Goal: Task Accomplishment & Management: Manage account settings

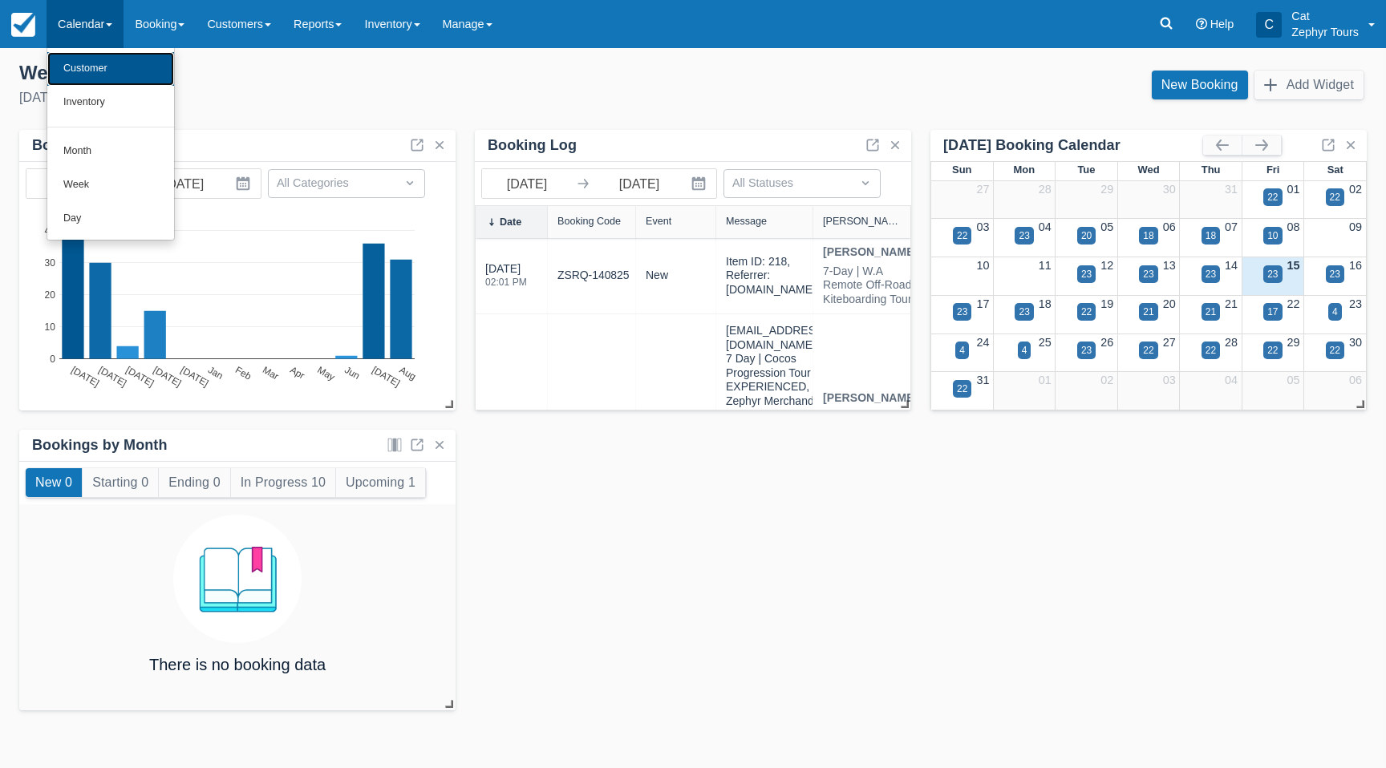
click at [89, 75] on link "Customer" at bounding box center [110, 69] width 127 height 34
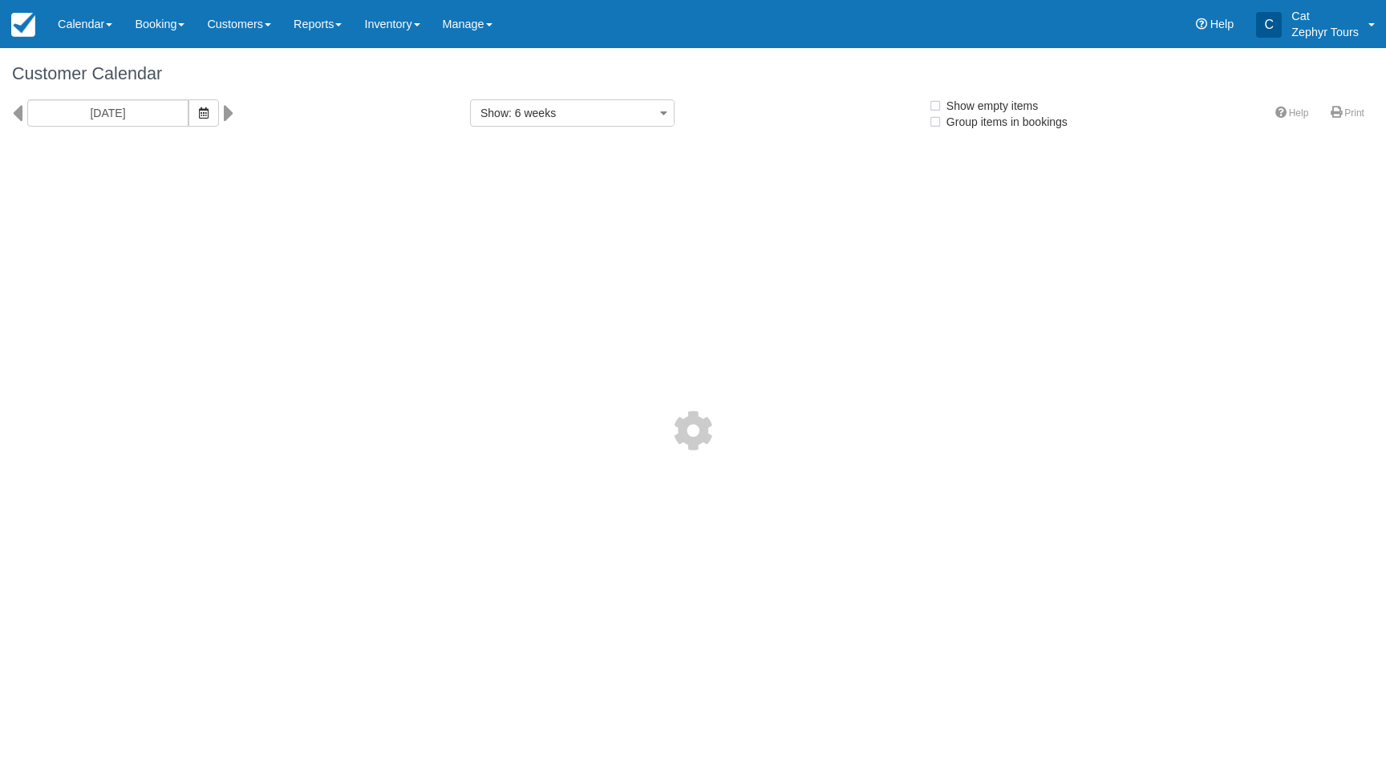
select select
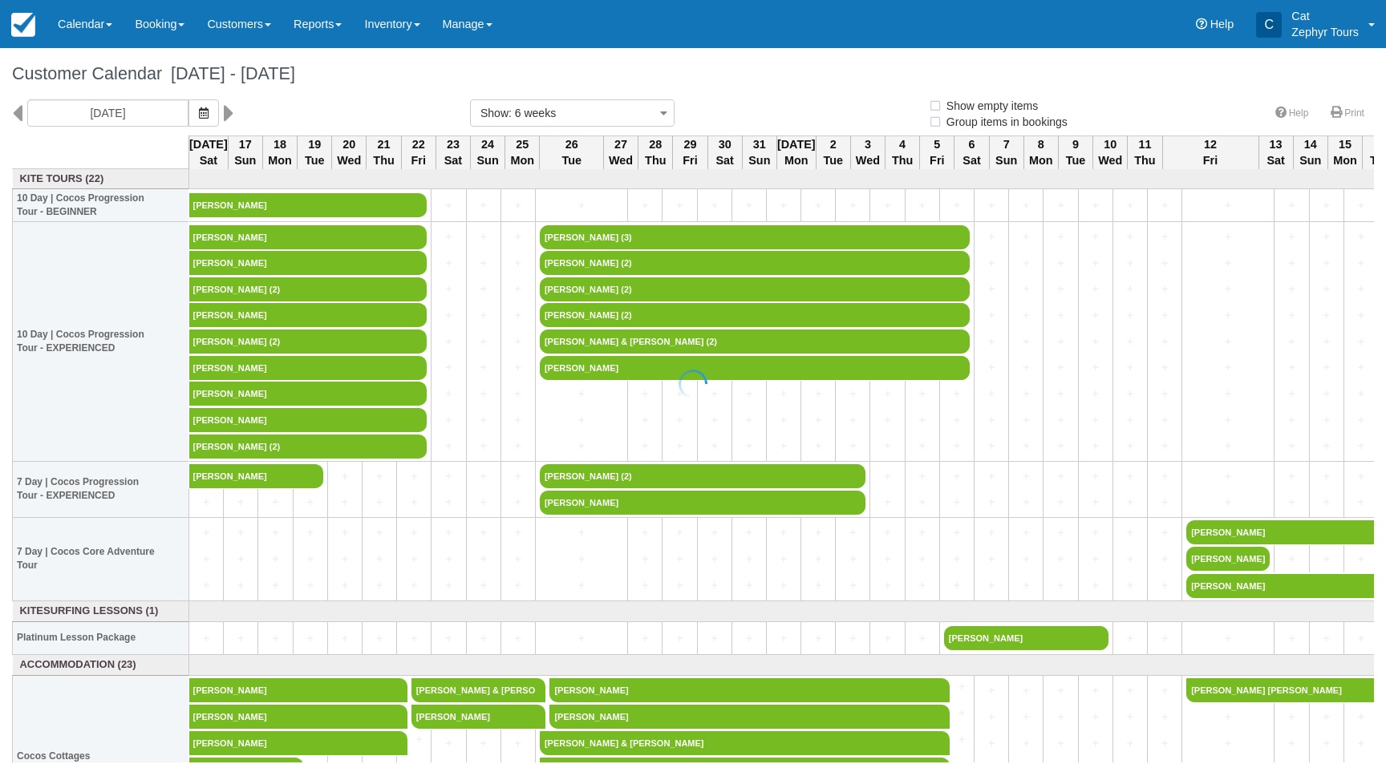
select select
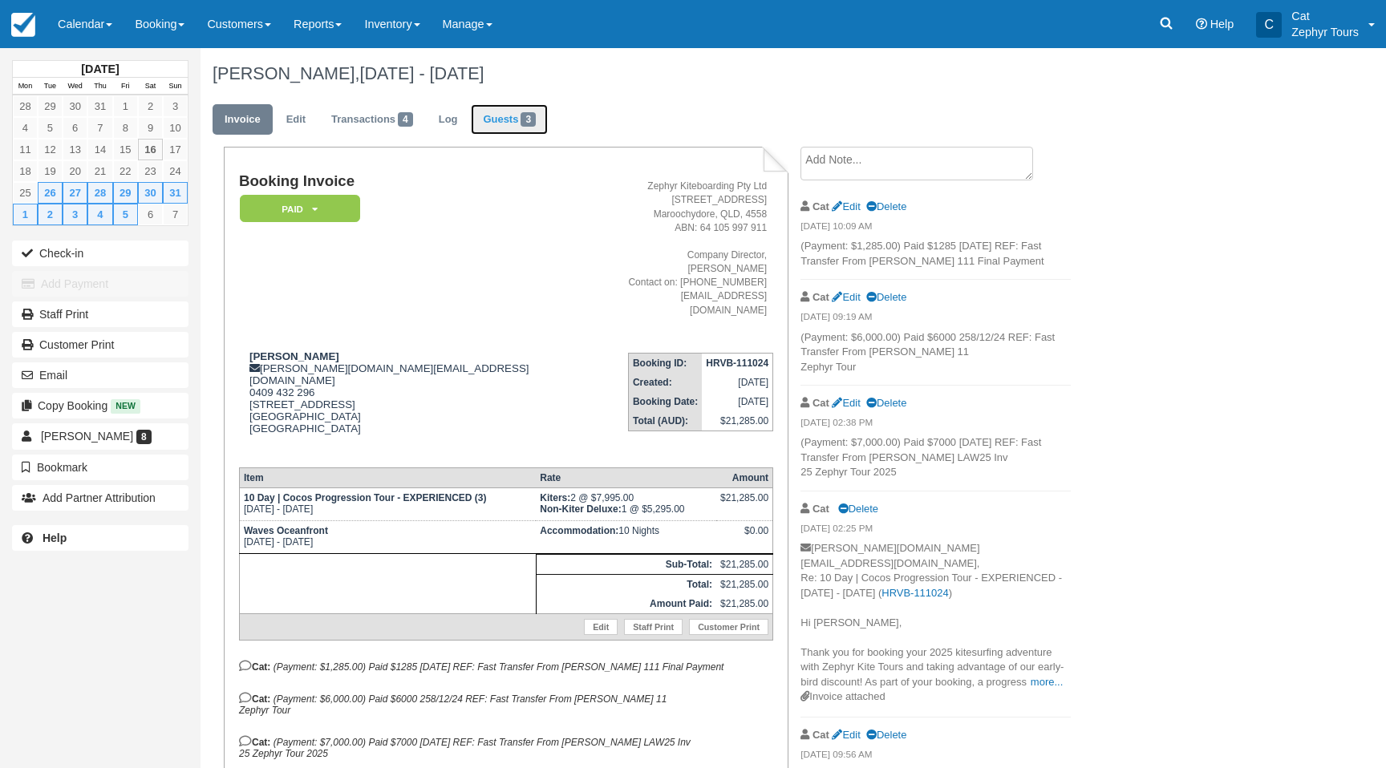
click at [531, 125] on span "3" at bounding box center [527, 119] width 15 height 14
click at [504, 119] on link "Guests 3" at bounding box center [509, 119] width 77 height 31
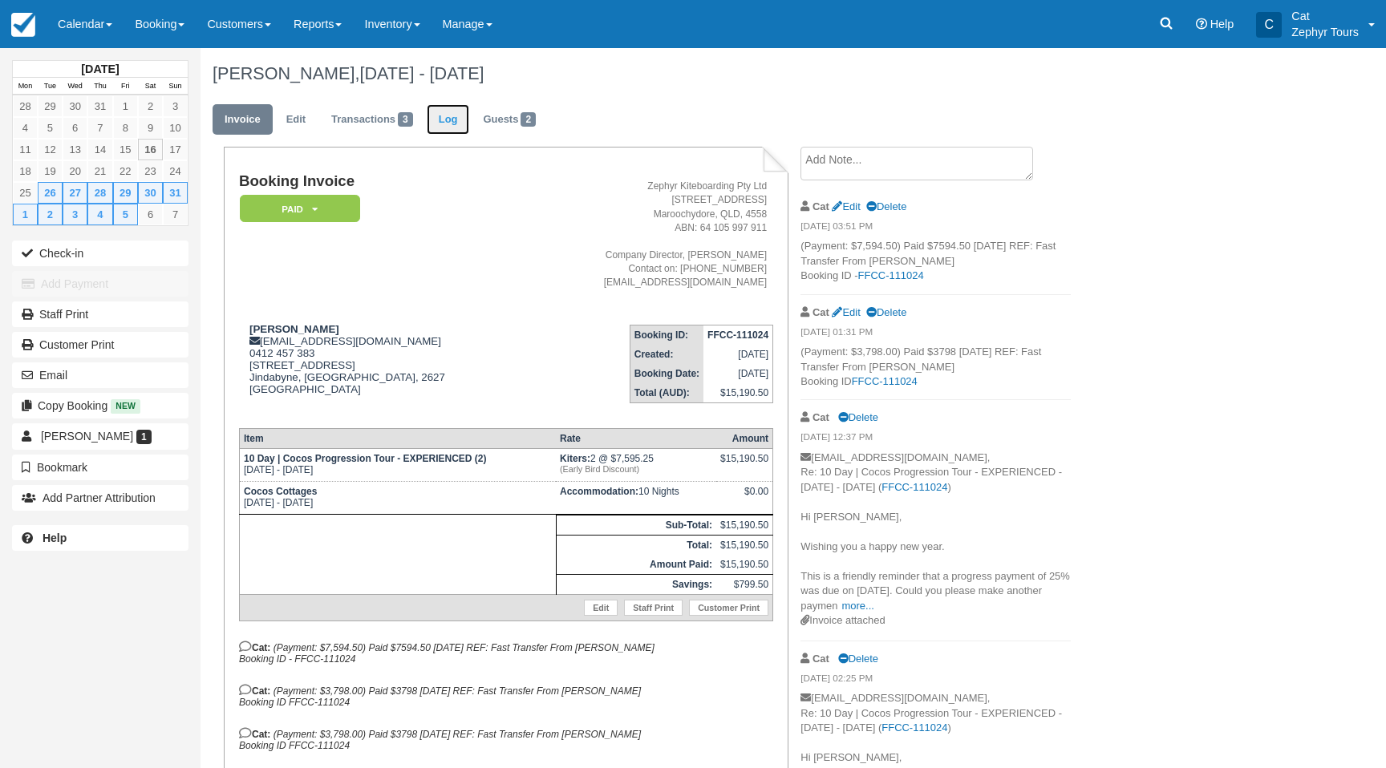
click at [463, 118] on link "Log" at bounding box center [448, 119] width 43 height 31
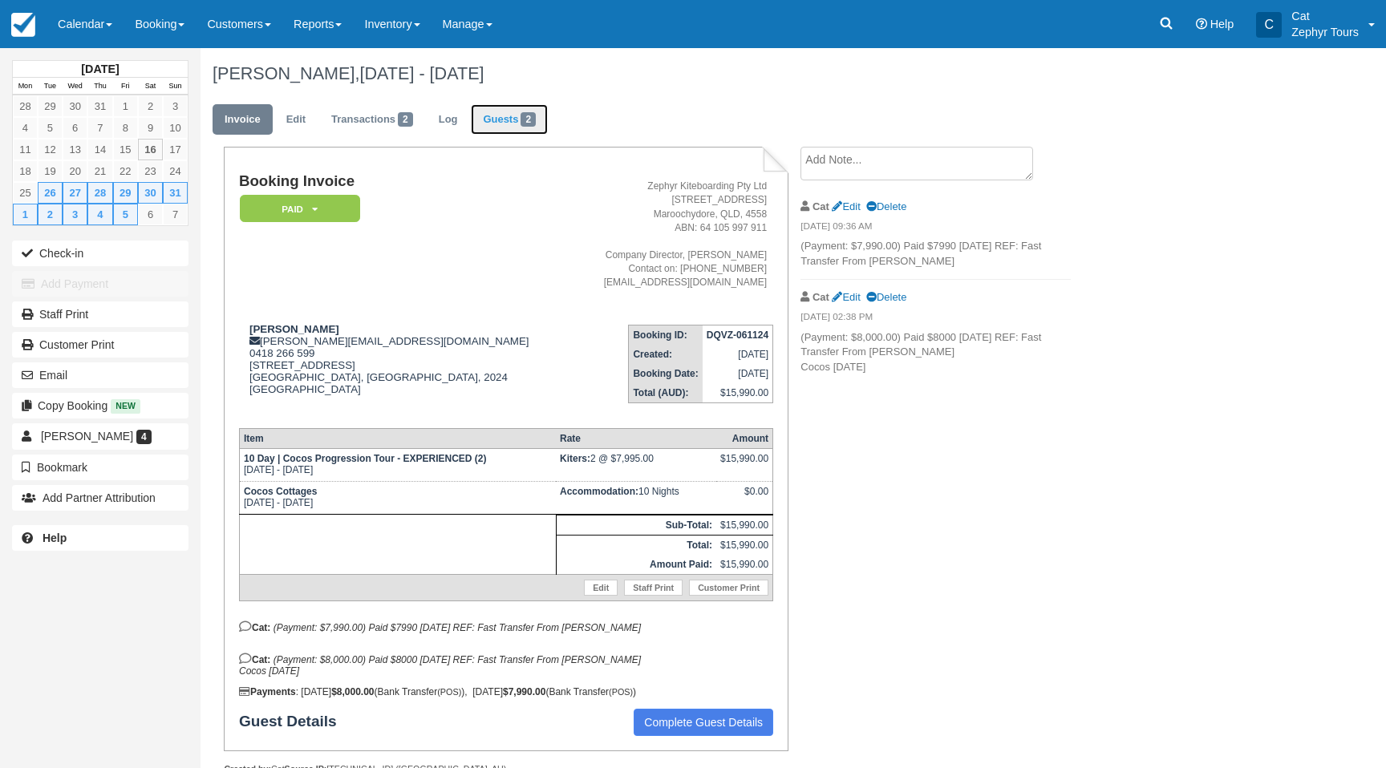
click at [508, 124] on link "Guests 2" at bounding box center [509, 119] width 77 height 31
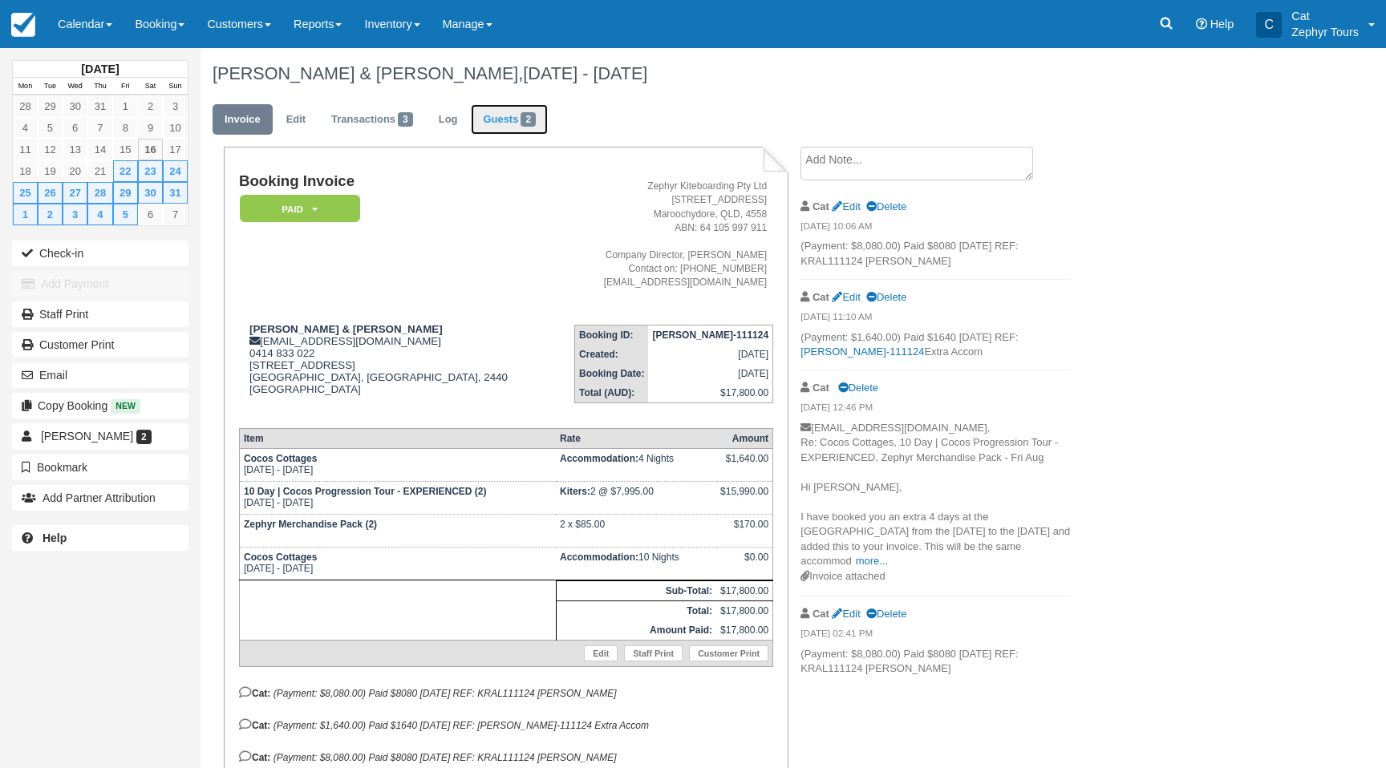
click at [517, 121] on link "Guests 2" at bounding box center [509, 119] width 77 height 31
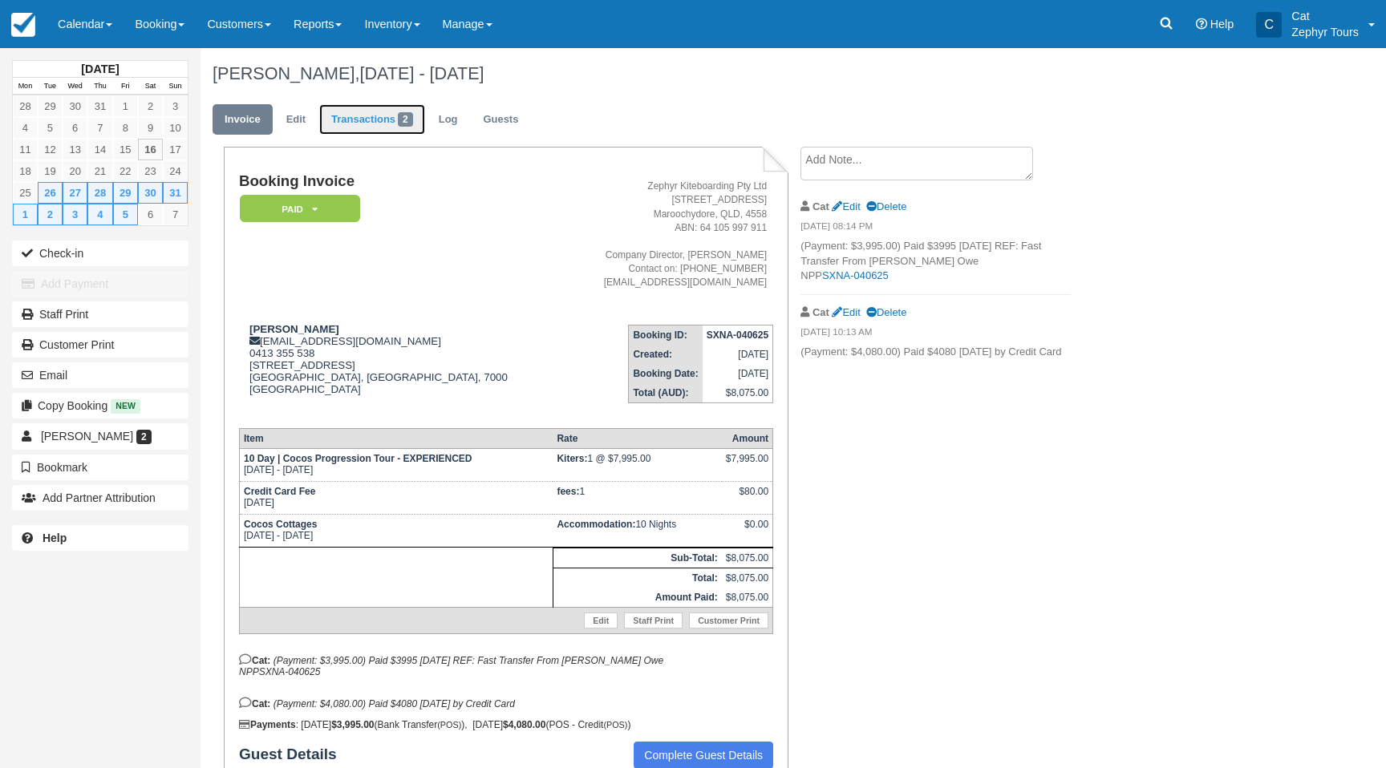
click at [392, 117] on link "Transactions 2" at bounding box center [372, 119] width 106 height 31
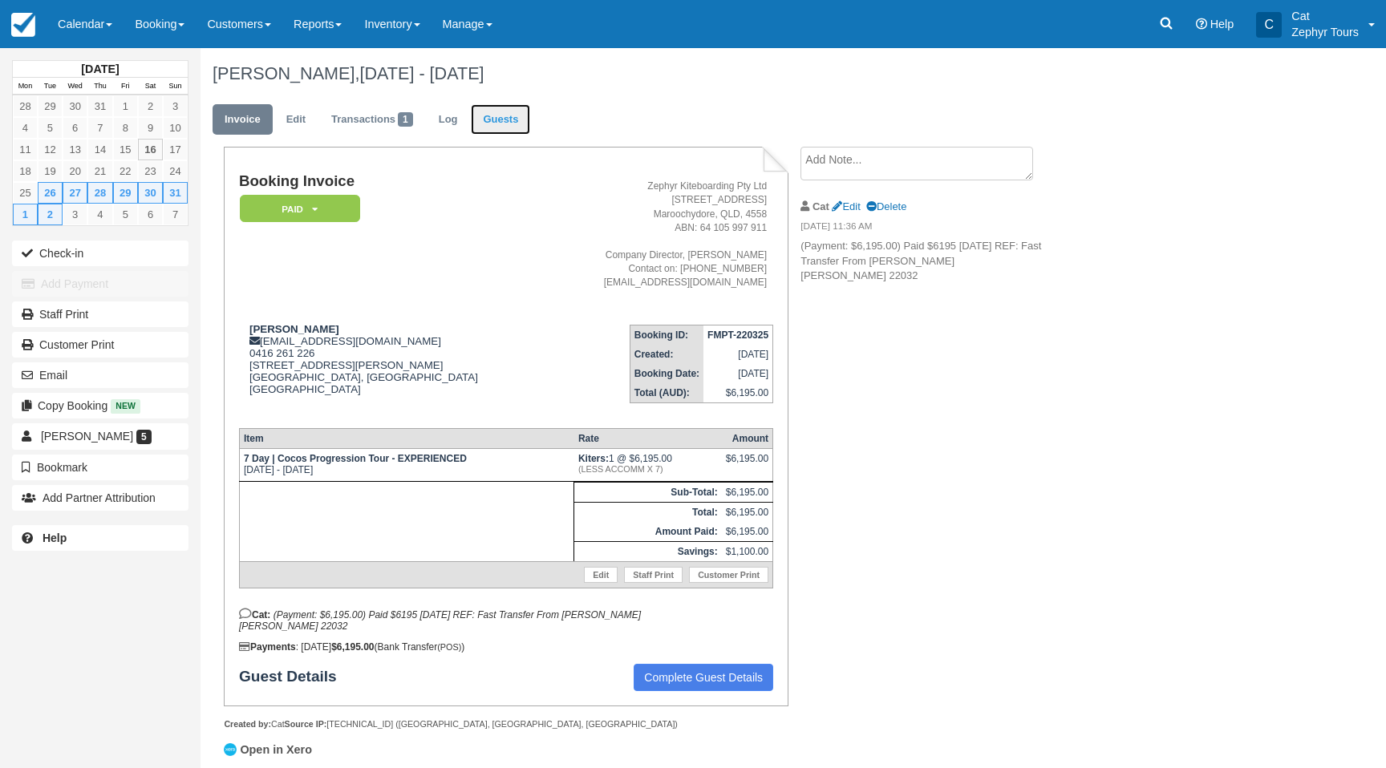
click at [494, 120] on link "Guests" at bounding box center [500, 119] width 59 height 31
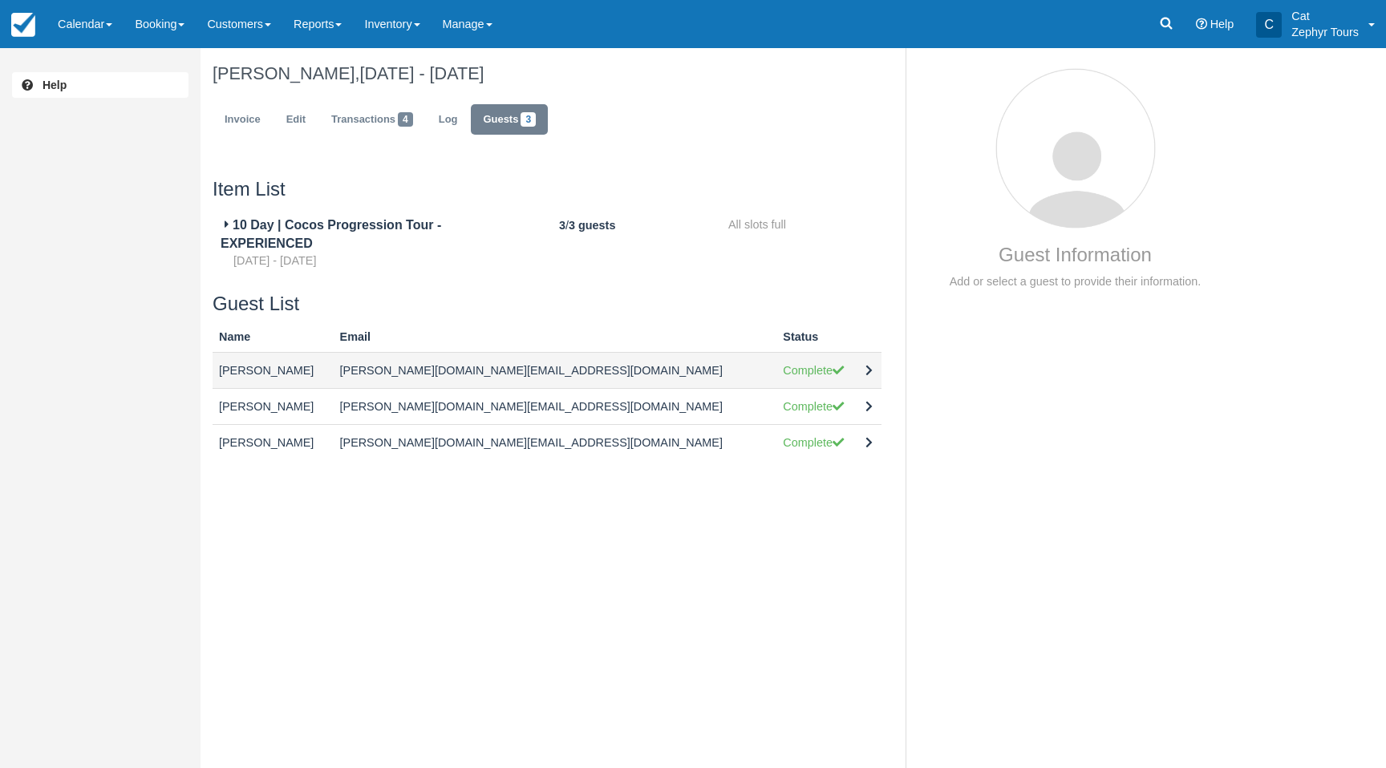
click at [865, 371] on icon at bounding box center [868, 370] width 7 height 11
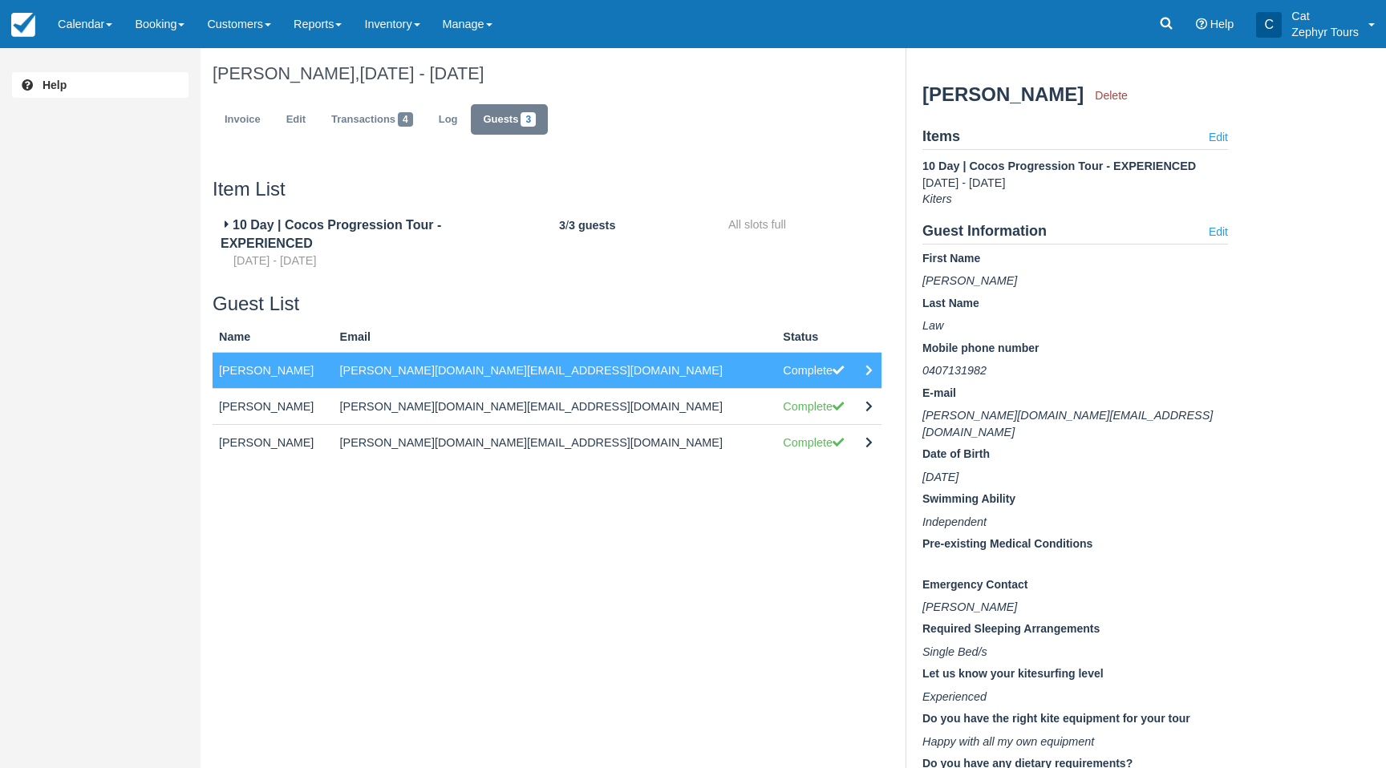
scroll to position [99, 0]
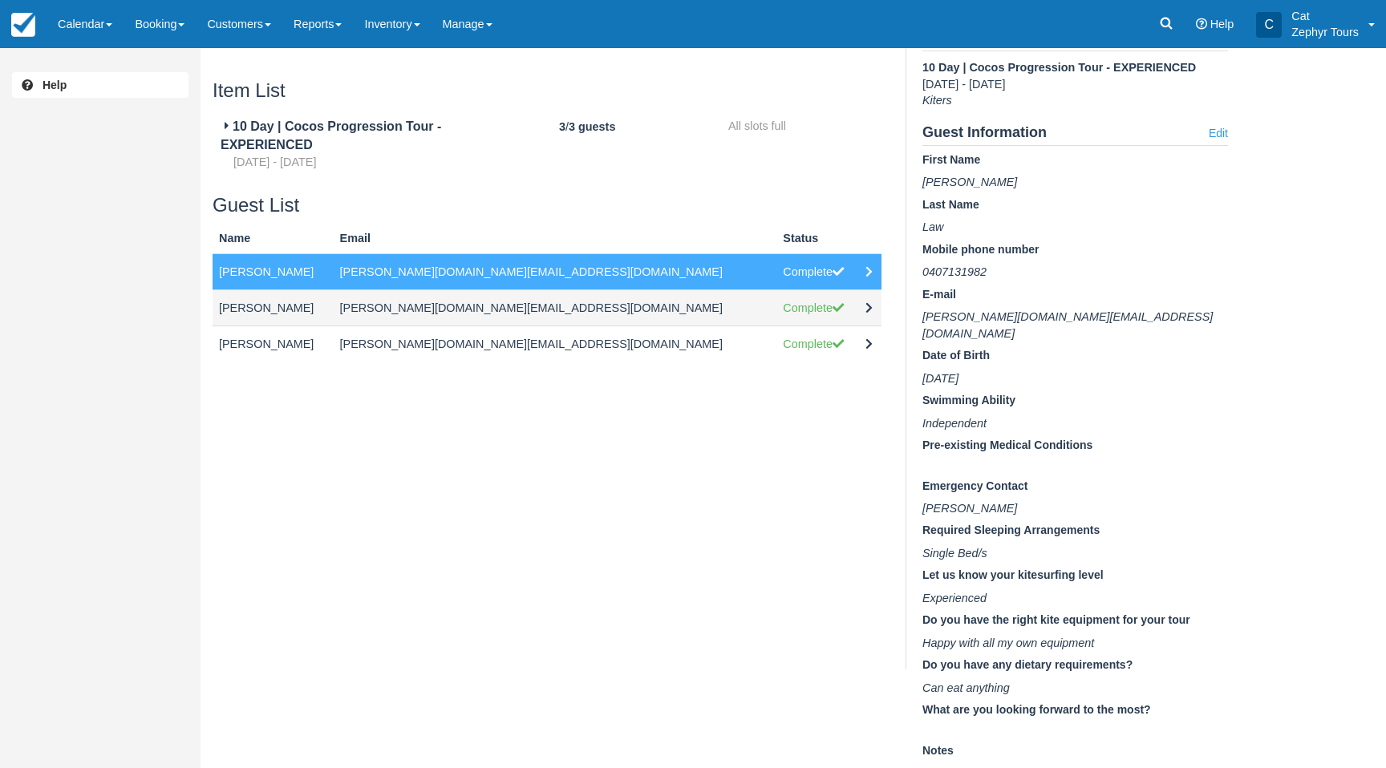
click at [859, 313] on td at bounding box center [870, 307] width 22 height 36
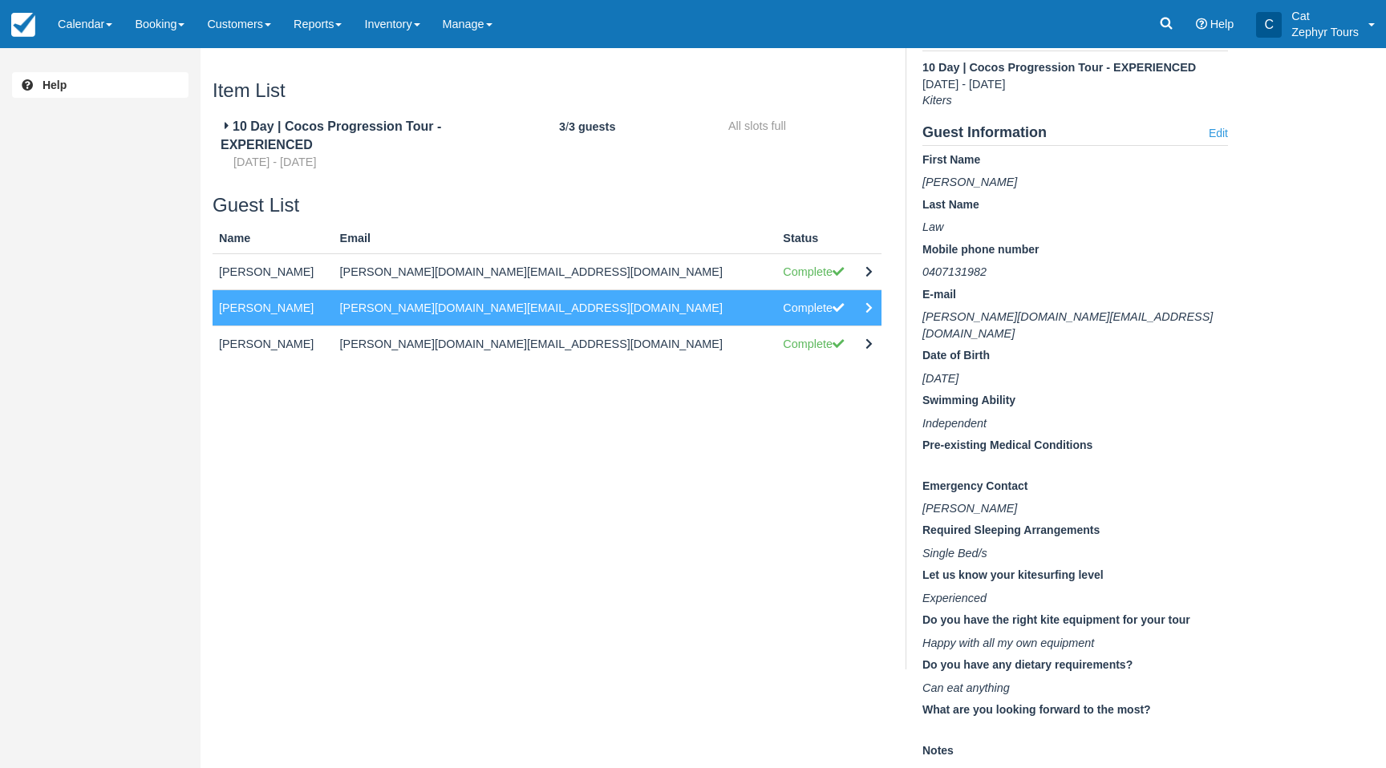
scroll to position [14, 0]
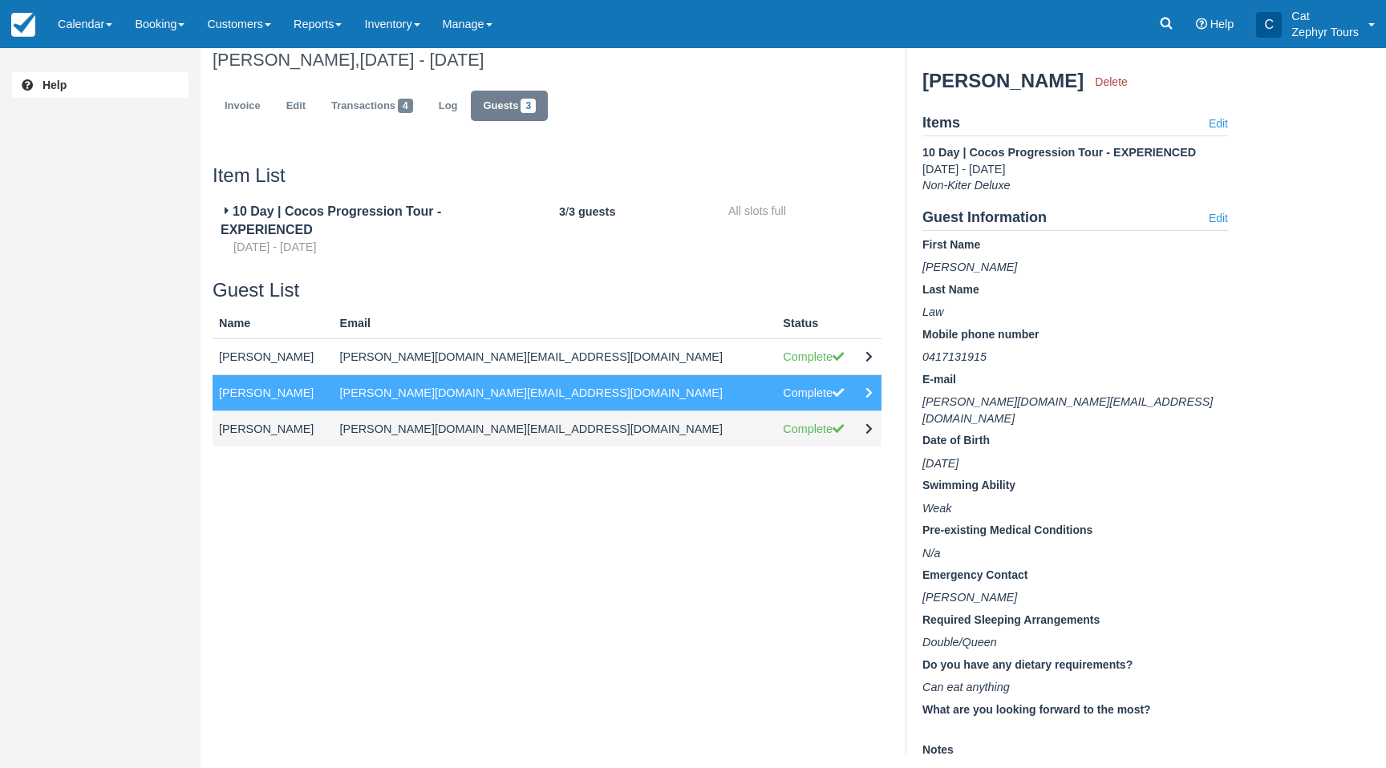
click at [865, 424] on icon at bounding box center [868, 428] width 7 height 11
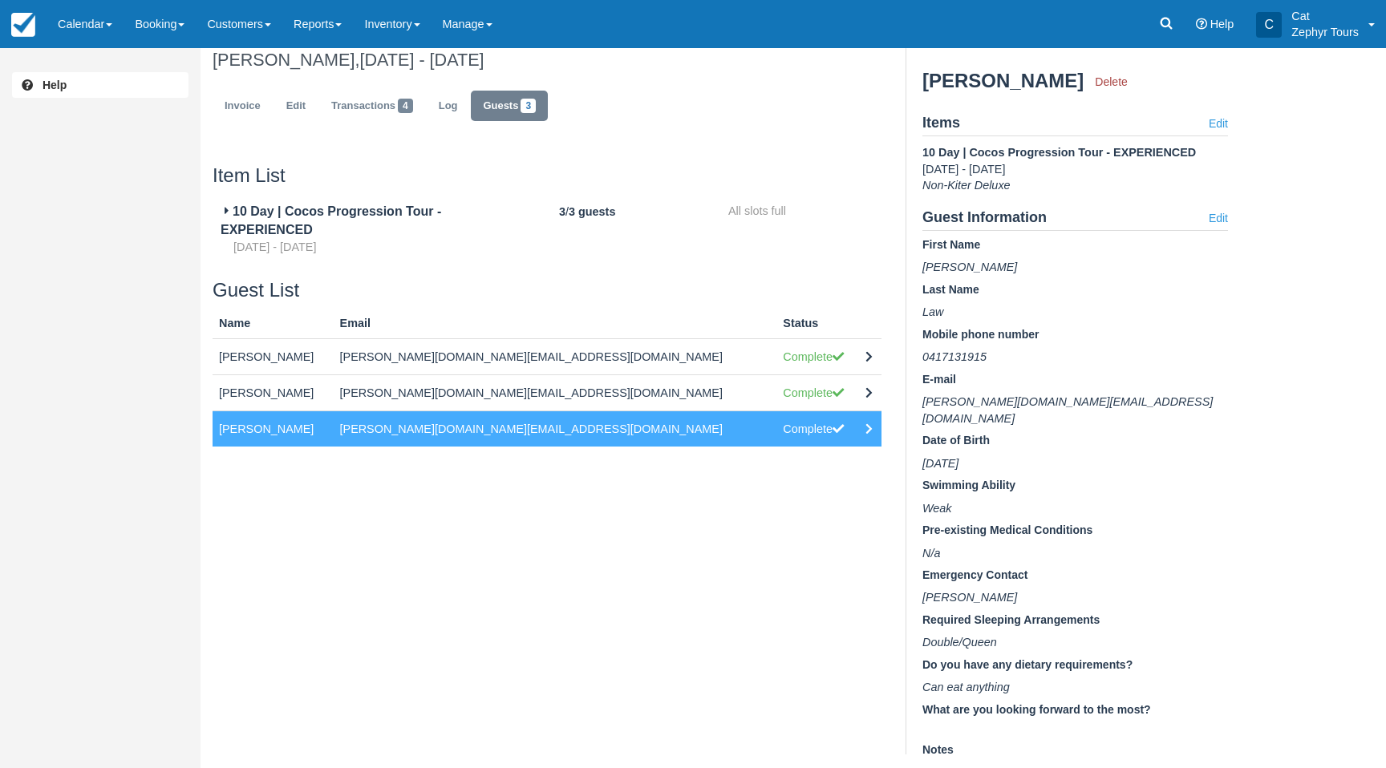
scroll to position [99, 0]
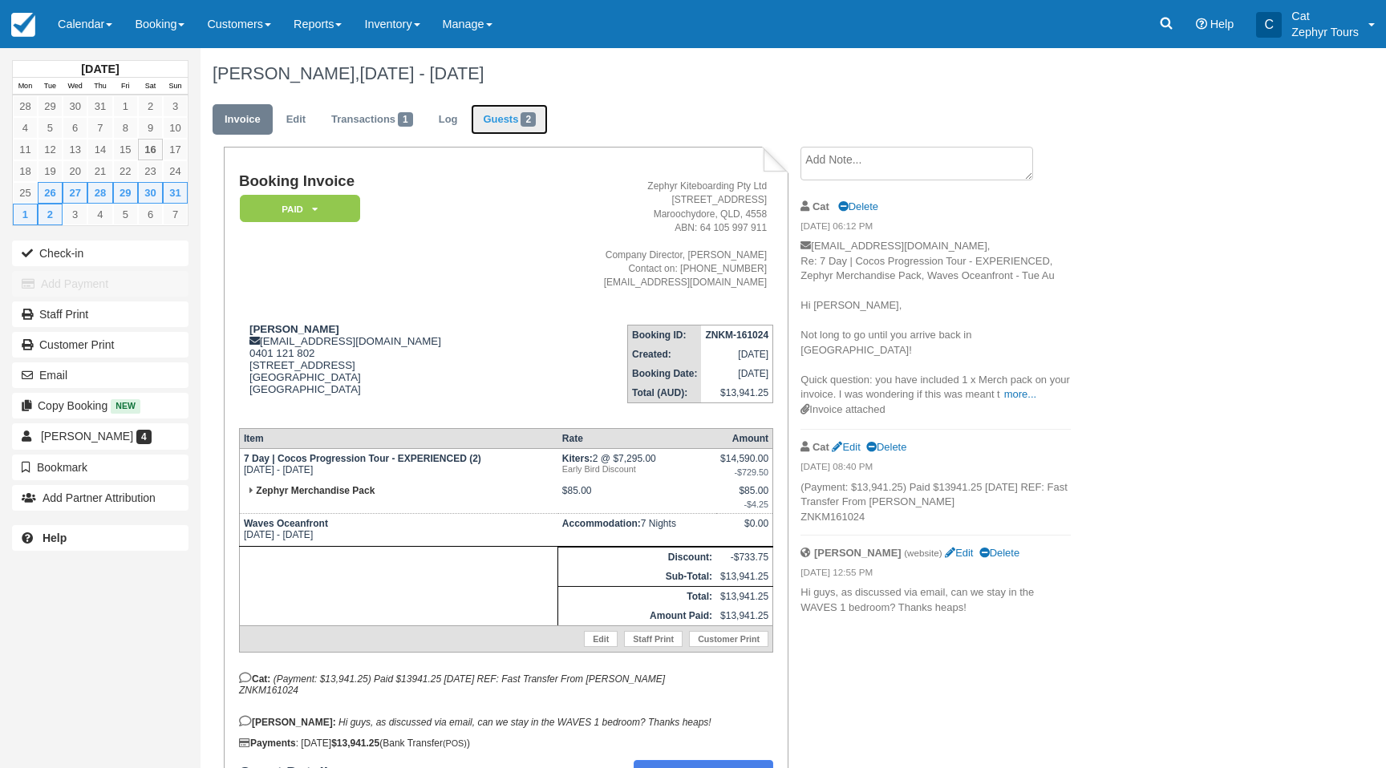
click at [509, 123] on link "Guests 2" at bounding box center [509, 119] width 77 height 31
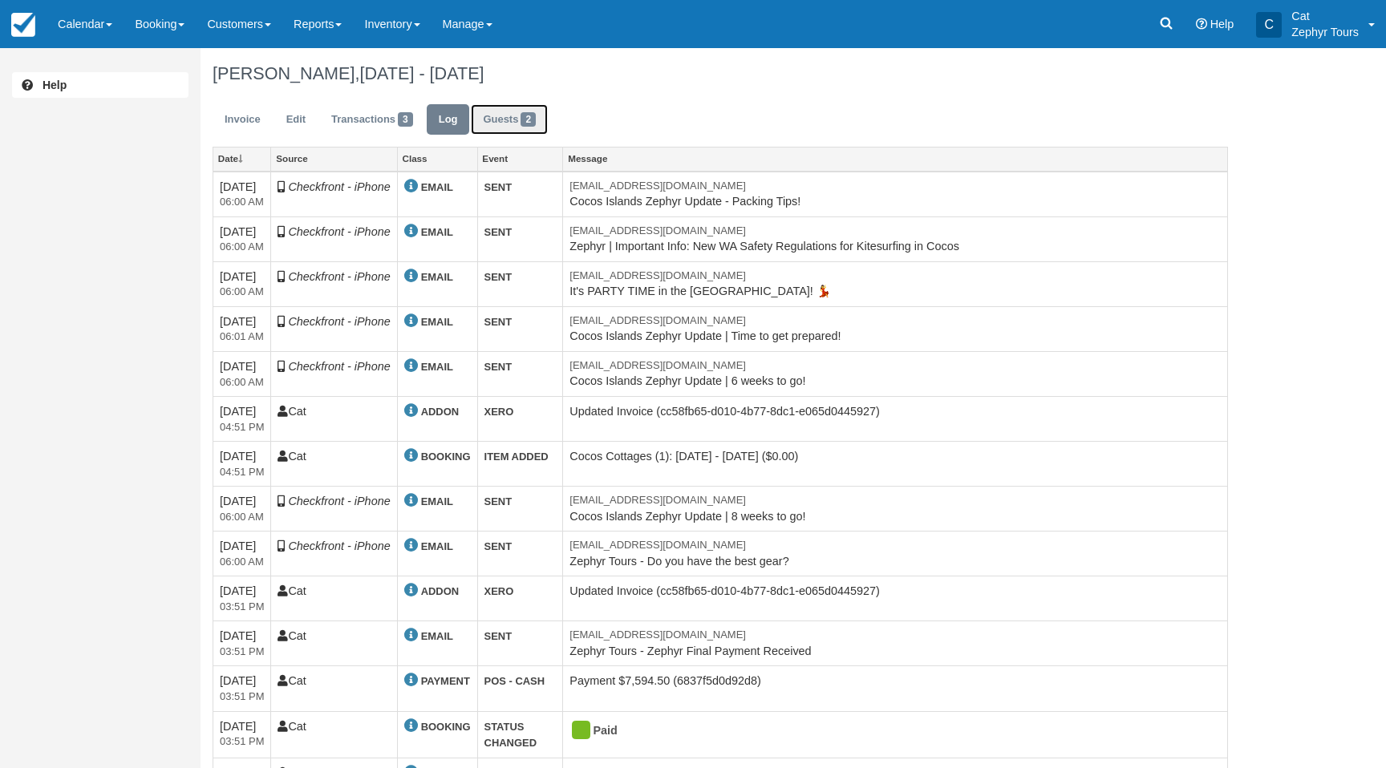
click at [512, 121] on link "Guests 2" at bounding box center [509, 119] width 77 height 31
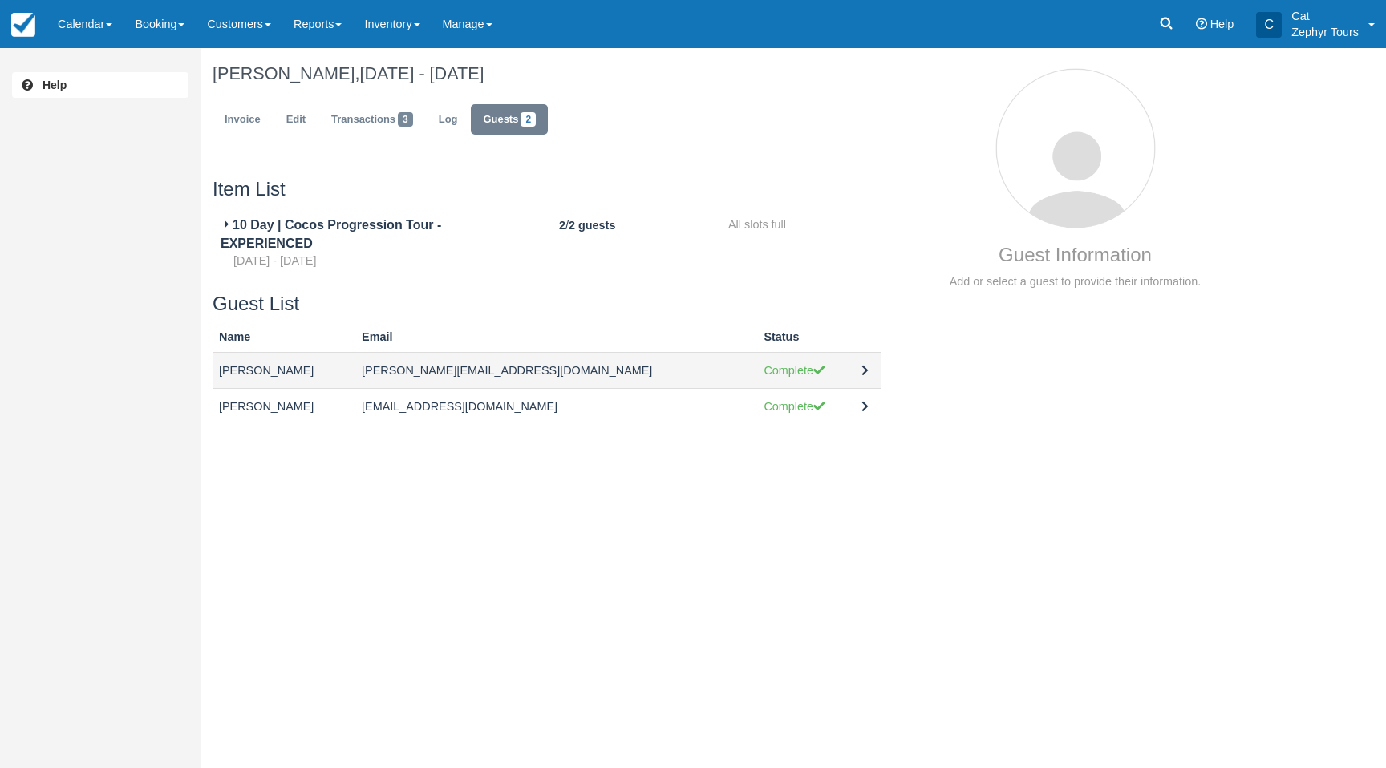
click at [865, 363] on td at bounding box center [868, 370] width 26 height 36
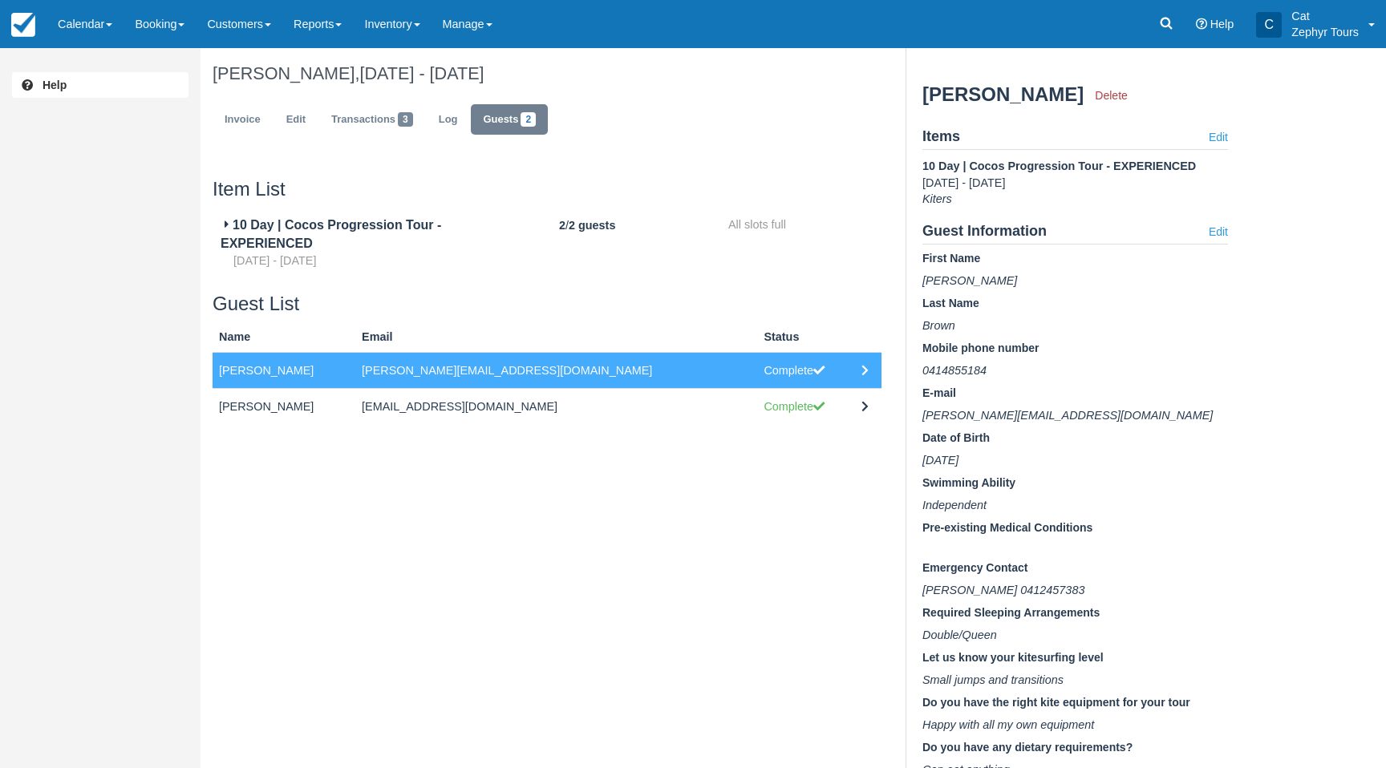
scroll to position [99, 0]
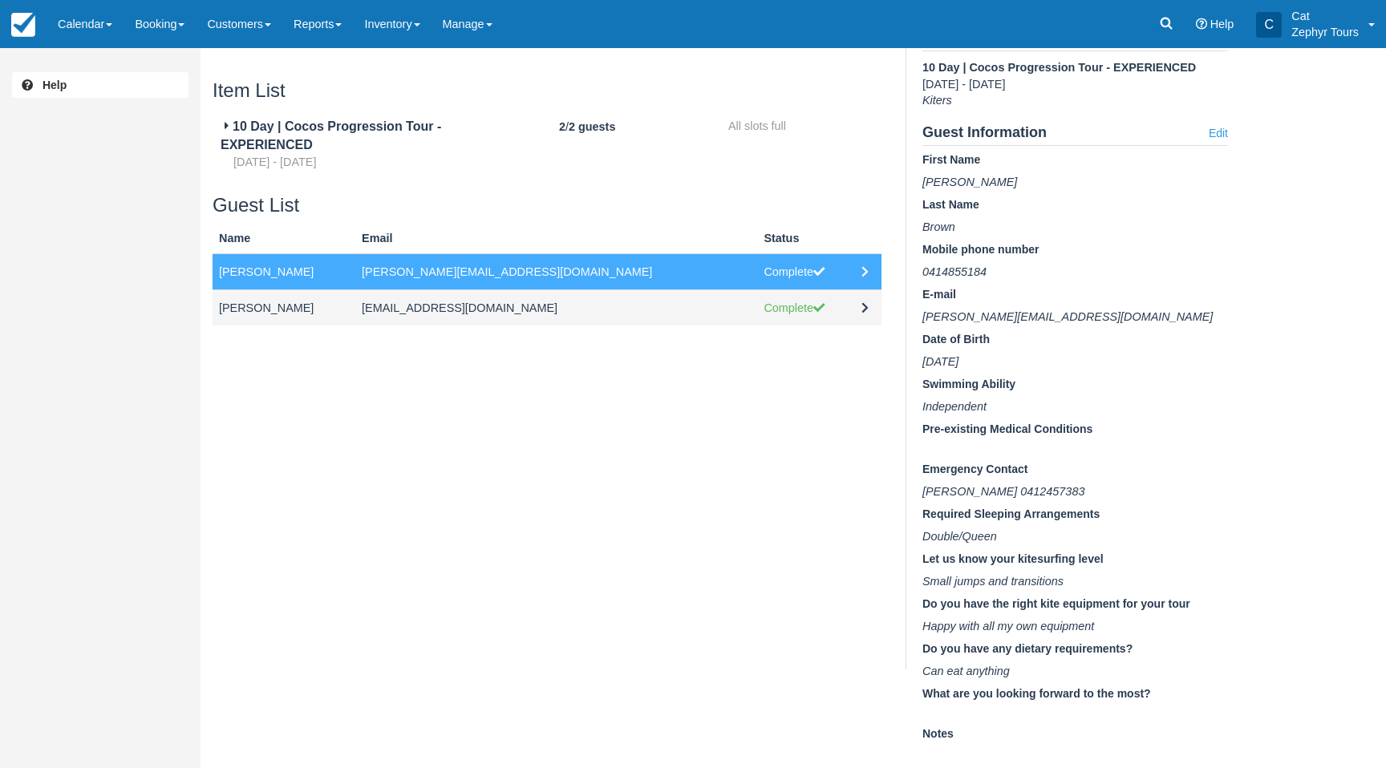
click at [855, 305] on td at bounding box center [868, 307] width 26 height 36
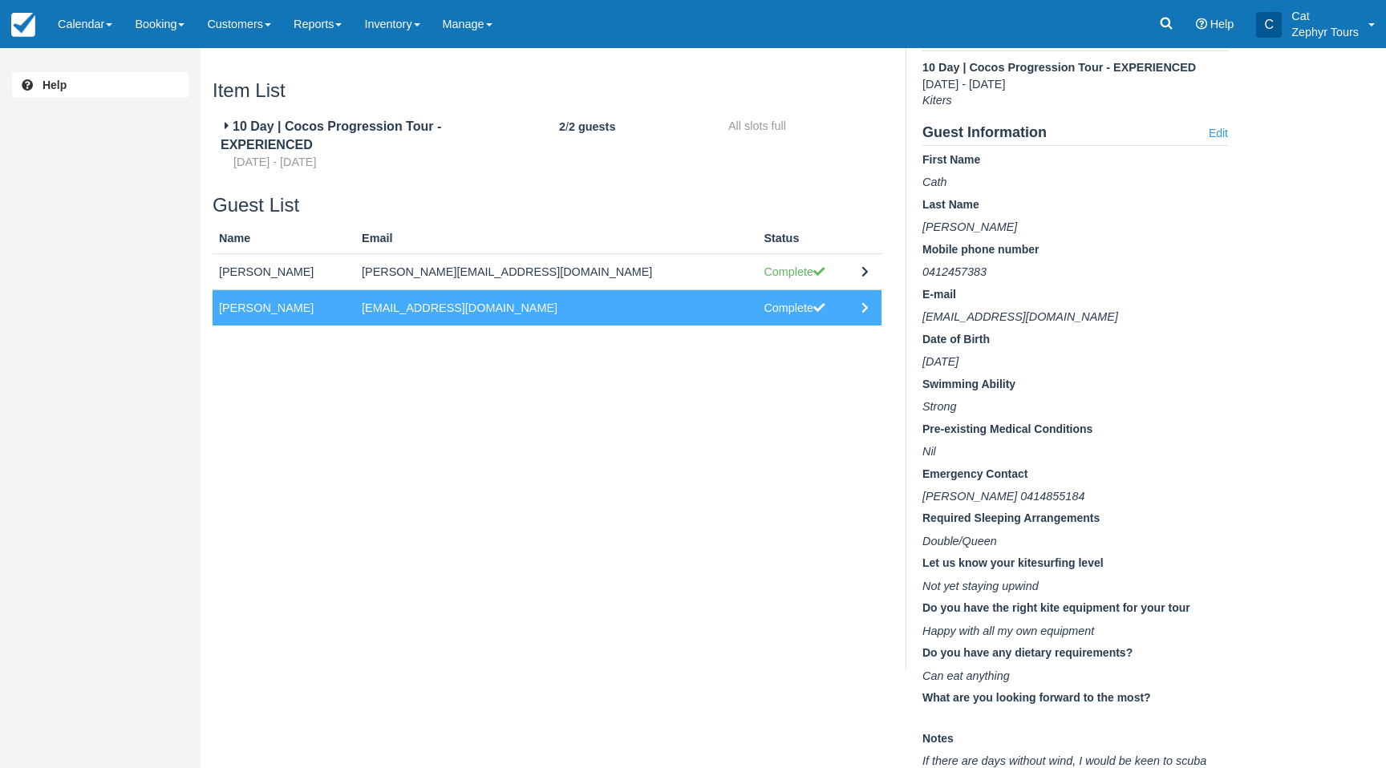
click at [861, 308] on icon at bounding box center [864, 307] width 7 height 11
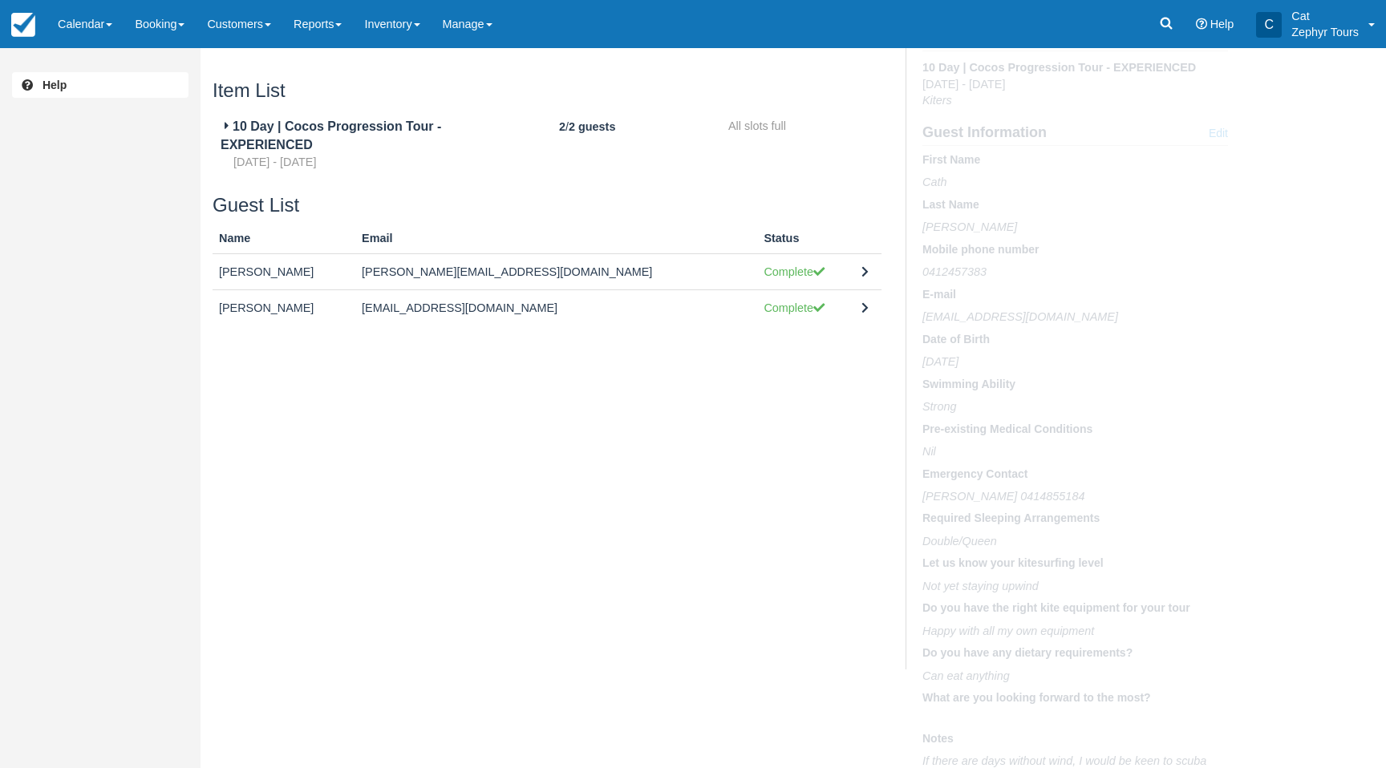
scroll to position [0, 0]
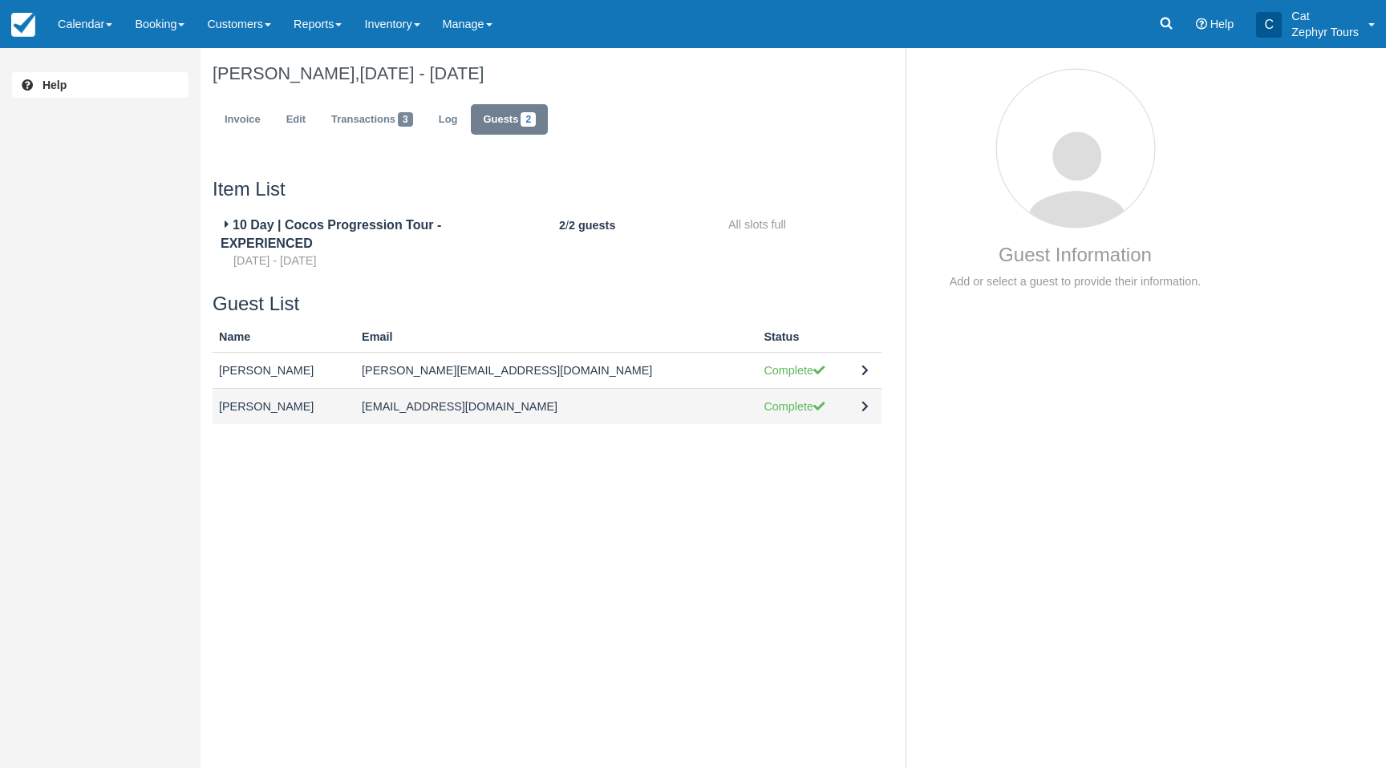
click at [860, 402] on td at bounding box center [868, 406] width 26 height 36
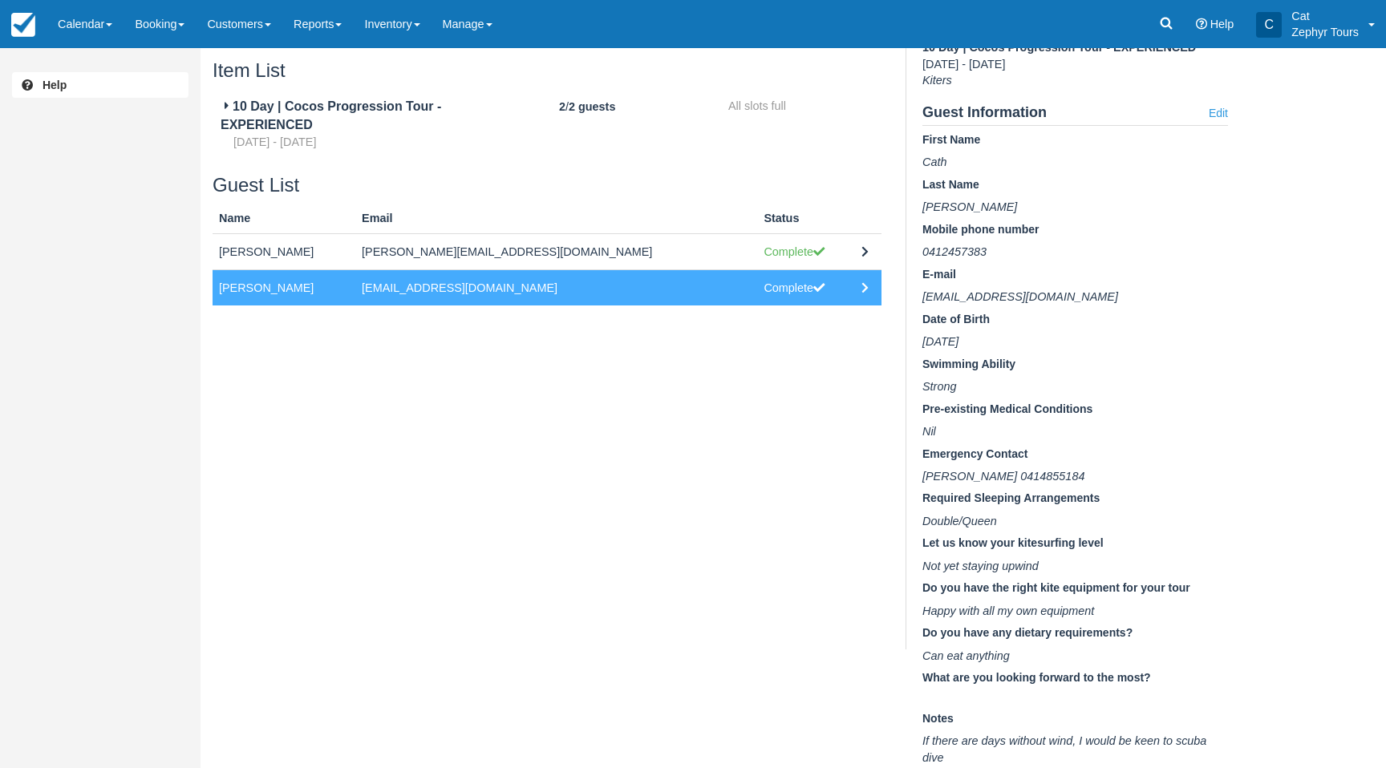
scroll to position [124, 0]
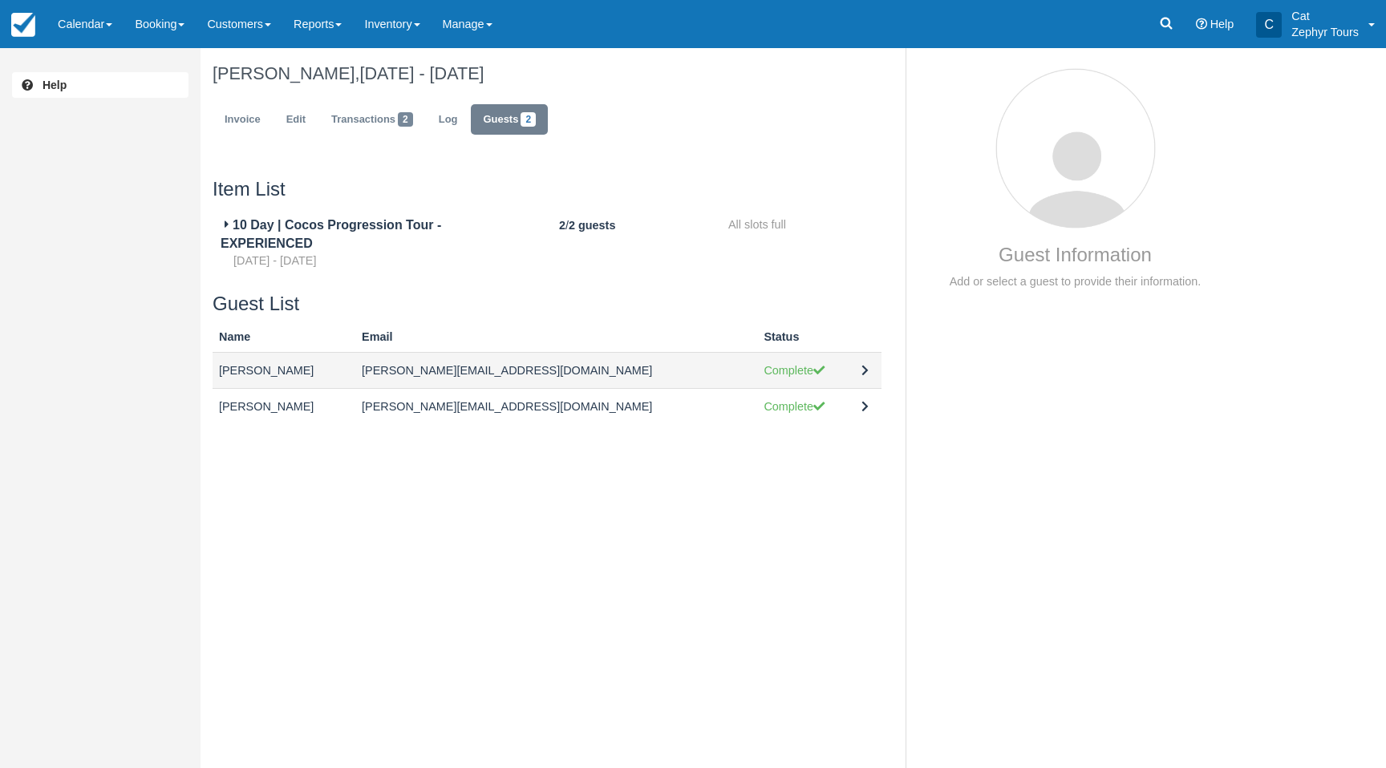
click at [861, 370] on icon at bounding box center [864, 370] width 7 height 11
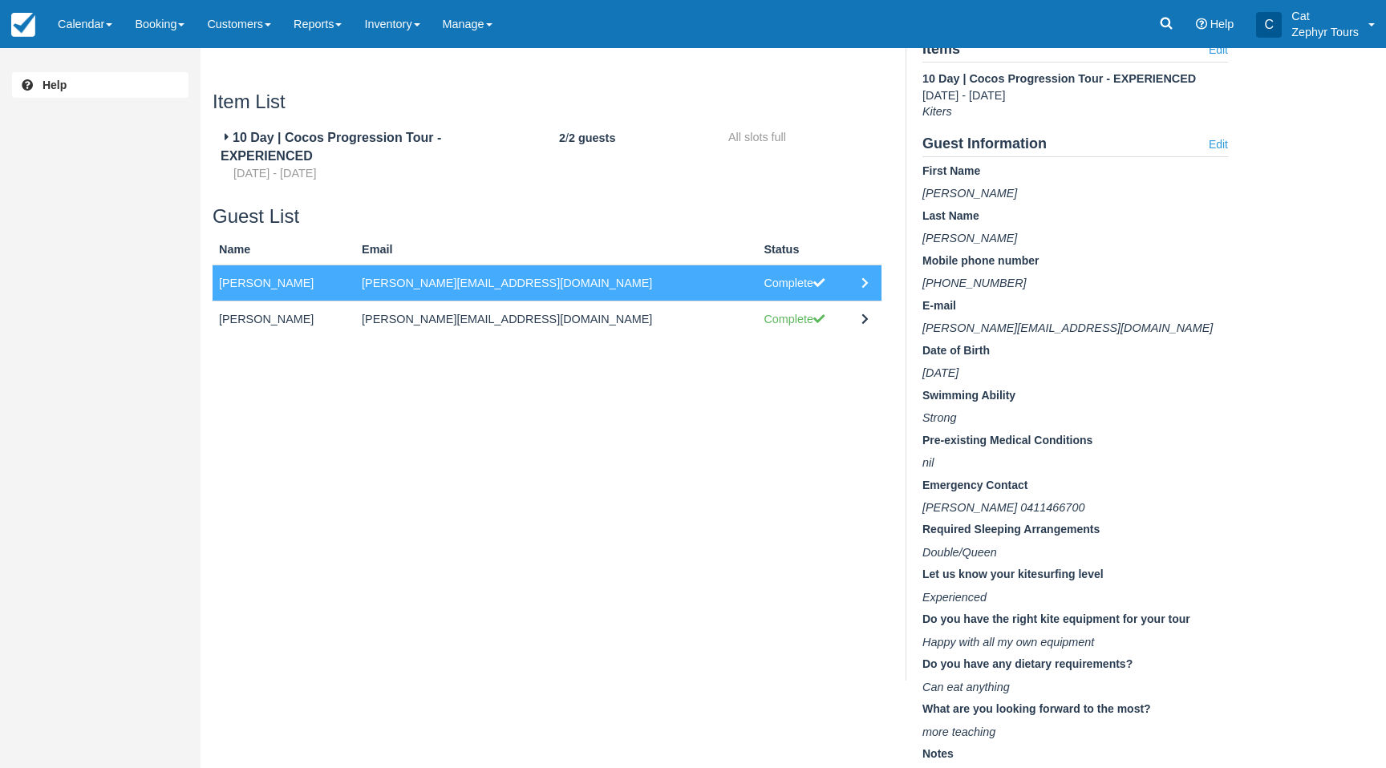
scroll to position [96, 0]
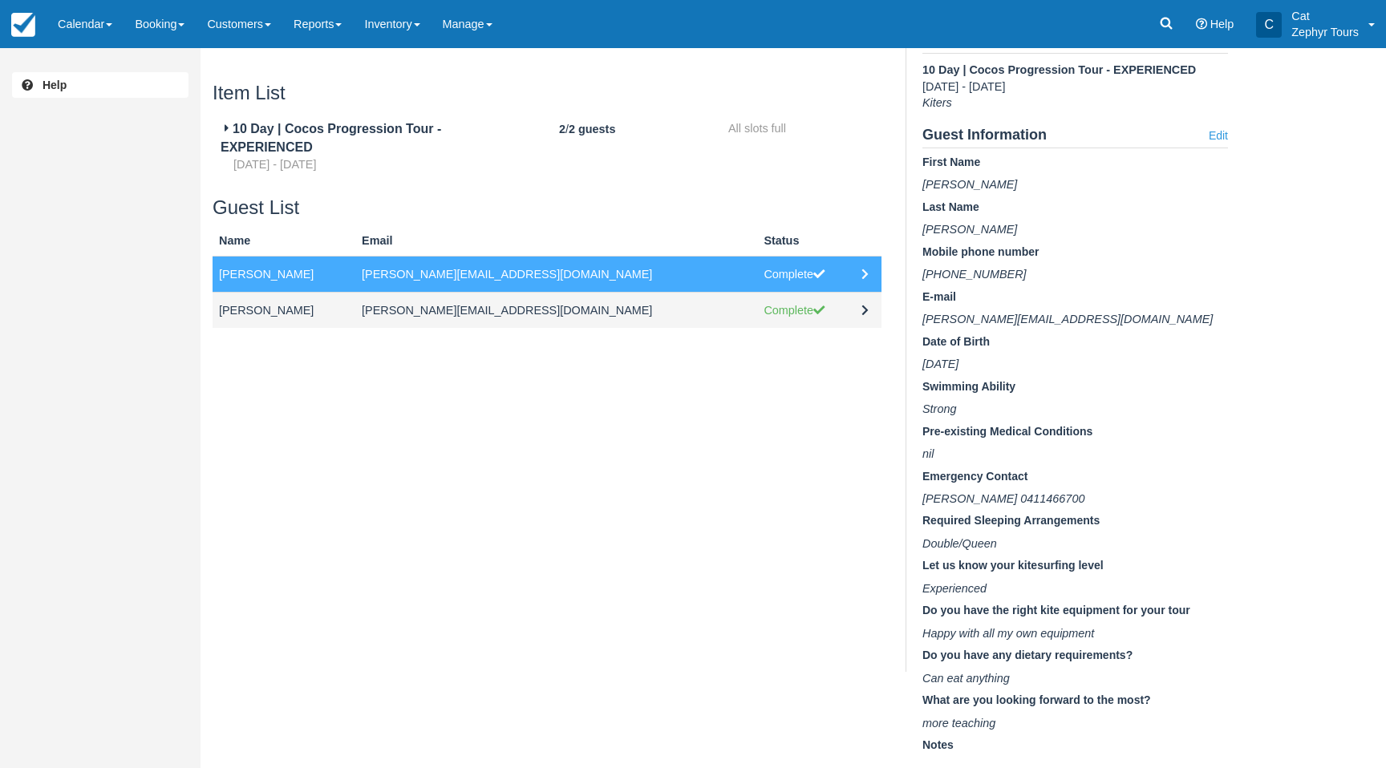
click at [861, 314] on icon at bounding box center [864, 310] width 7 height 11
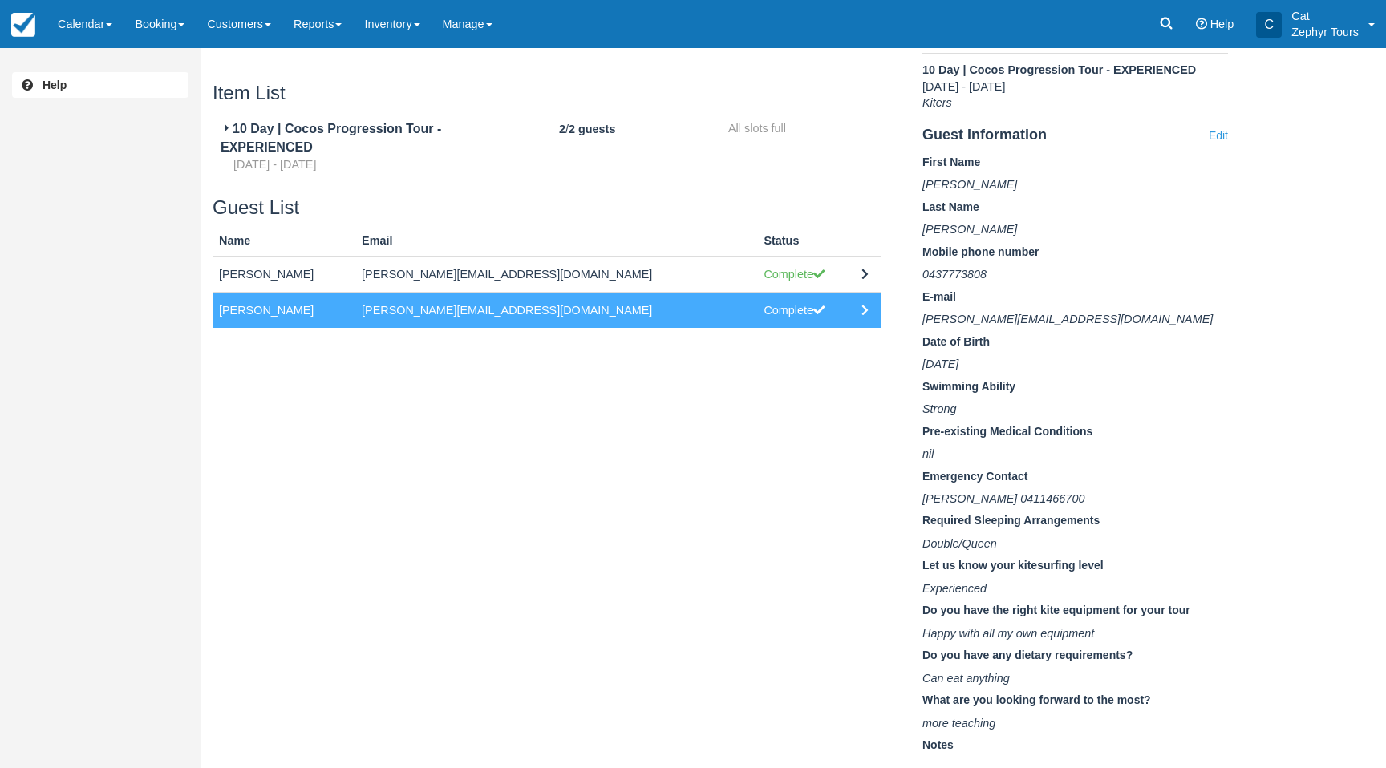
click at [861, 308] on icon at bounding box center [864, 310] width 7 height 11
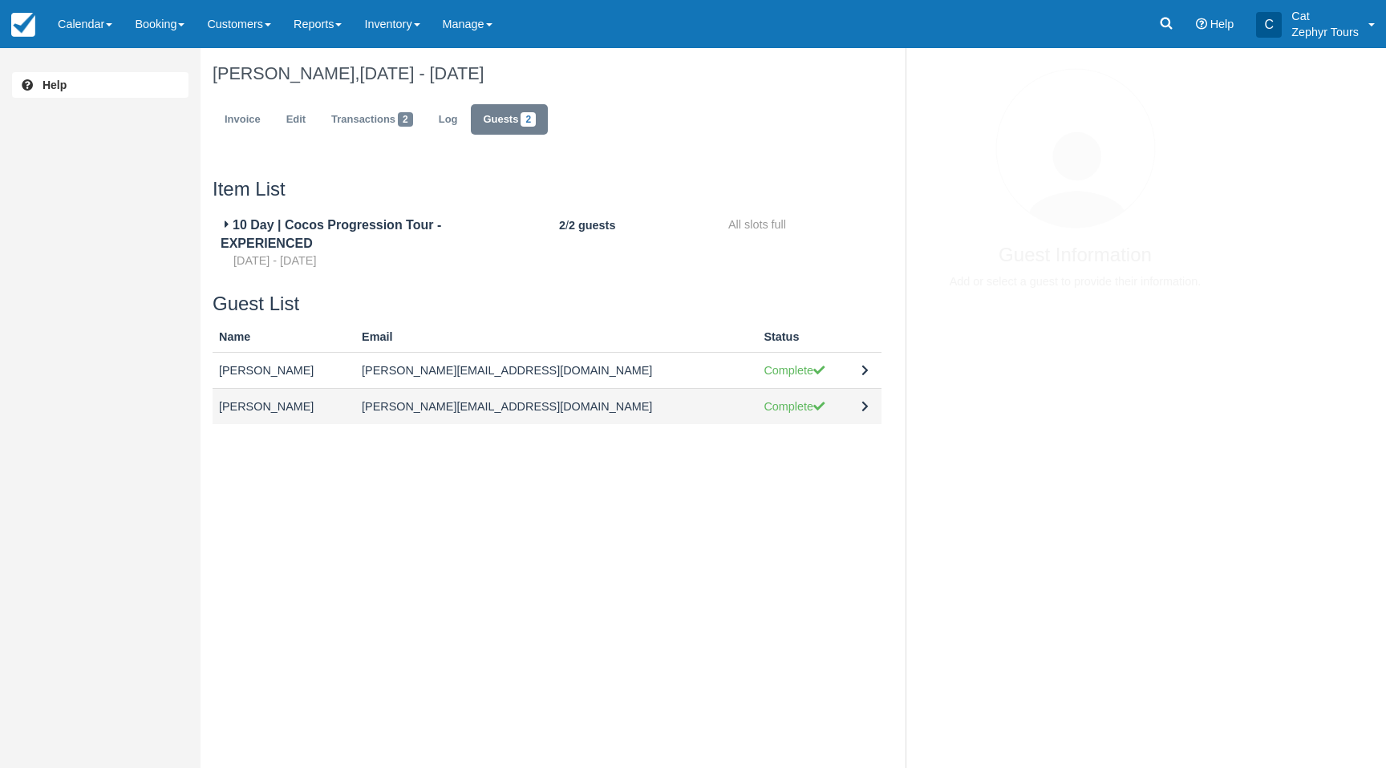
scroll to position [0, 0]
click at [855, 400] on td at bounding box center [868, 406] width 26 height 36
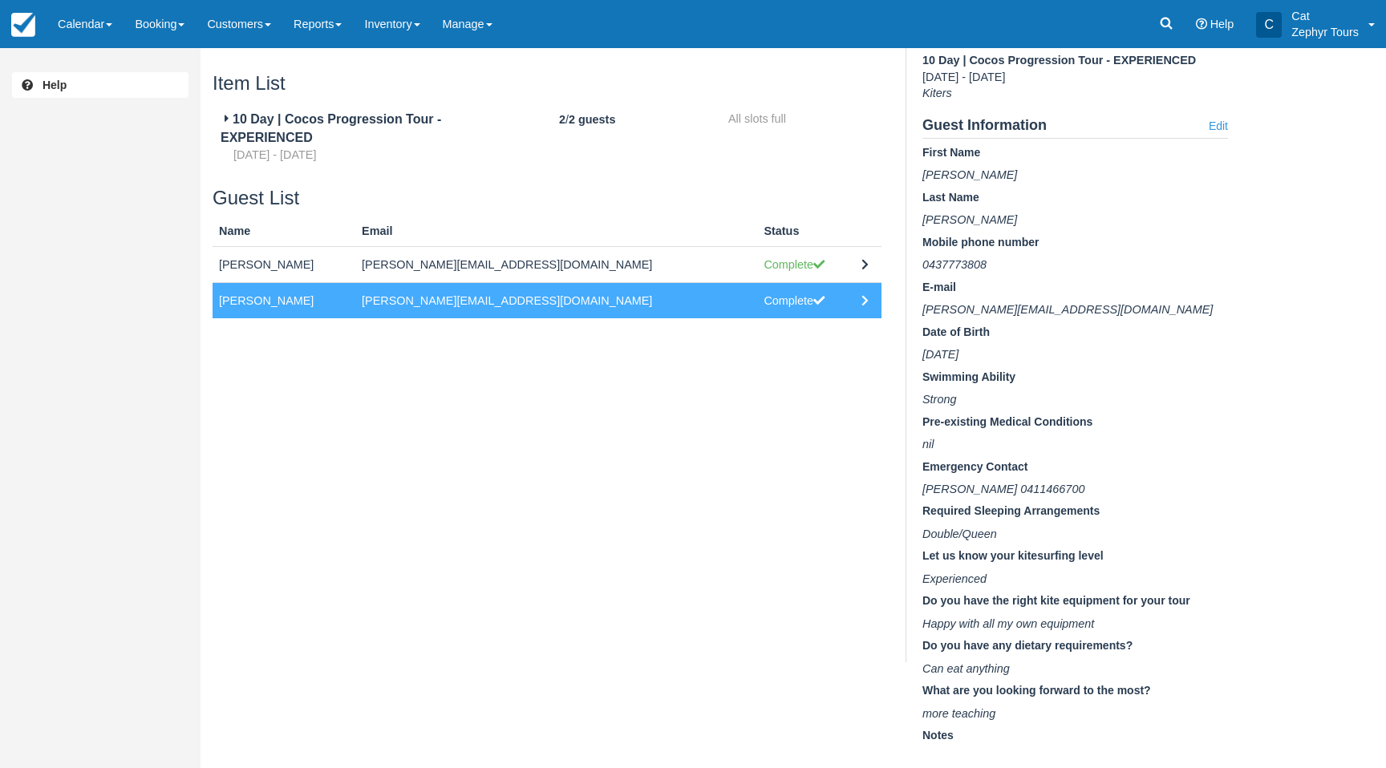
scroll to position [107, 0]
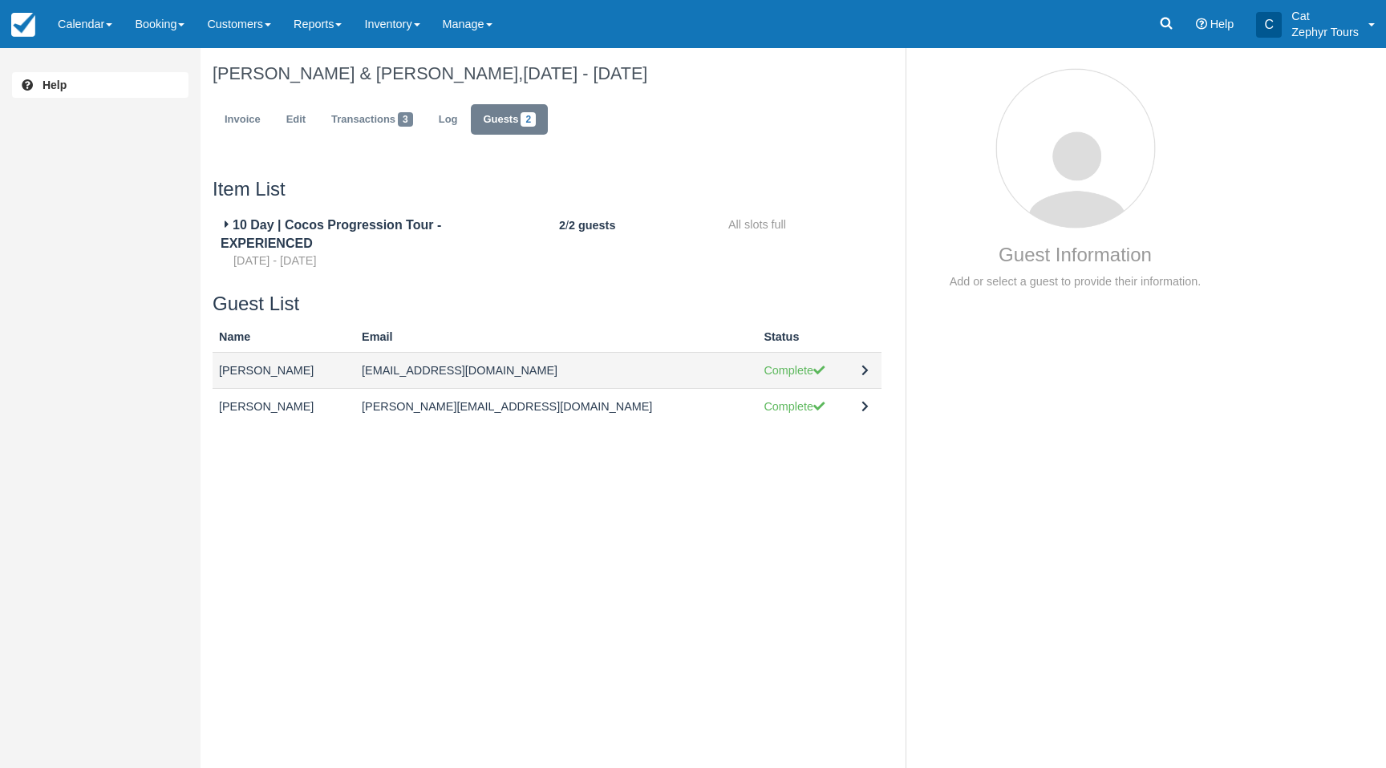
click at [869, 367] on td at bounding box center [868, 370] width 26 height 36
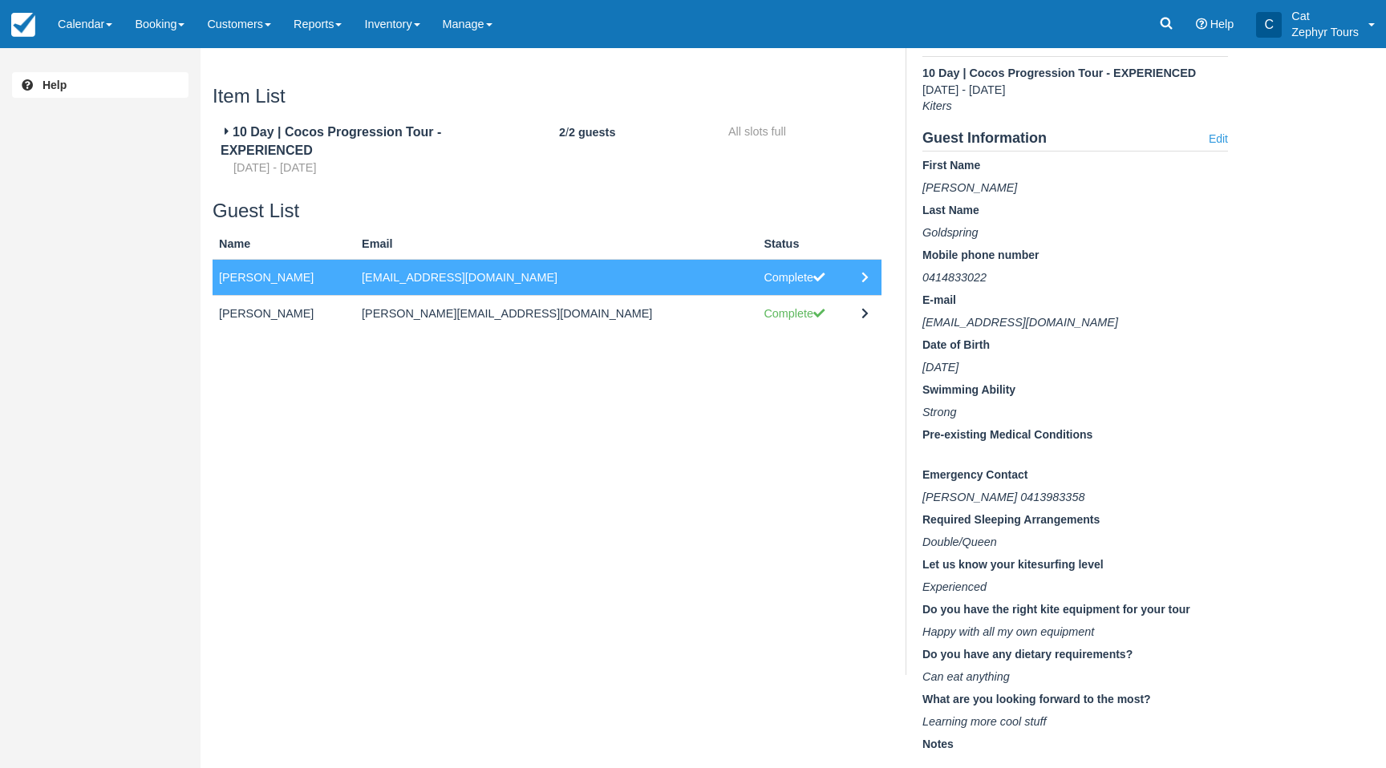
scroll to position [103, 0]
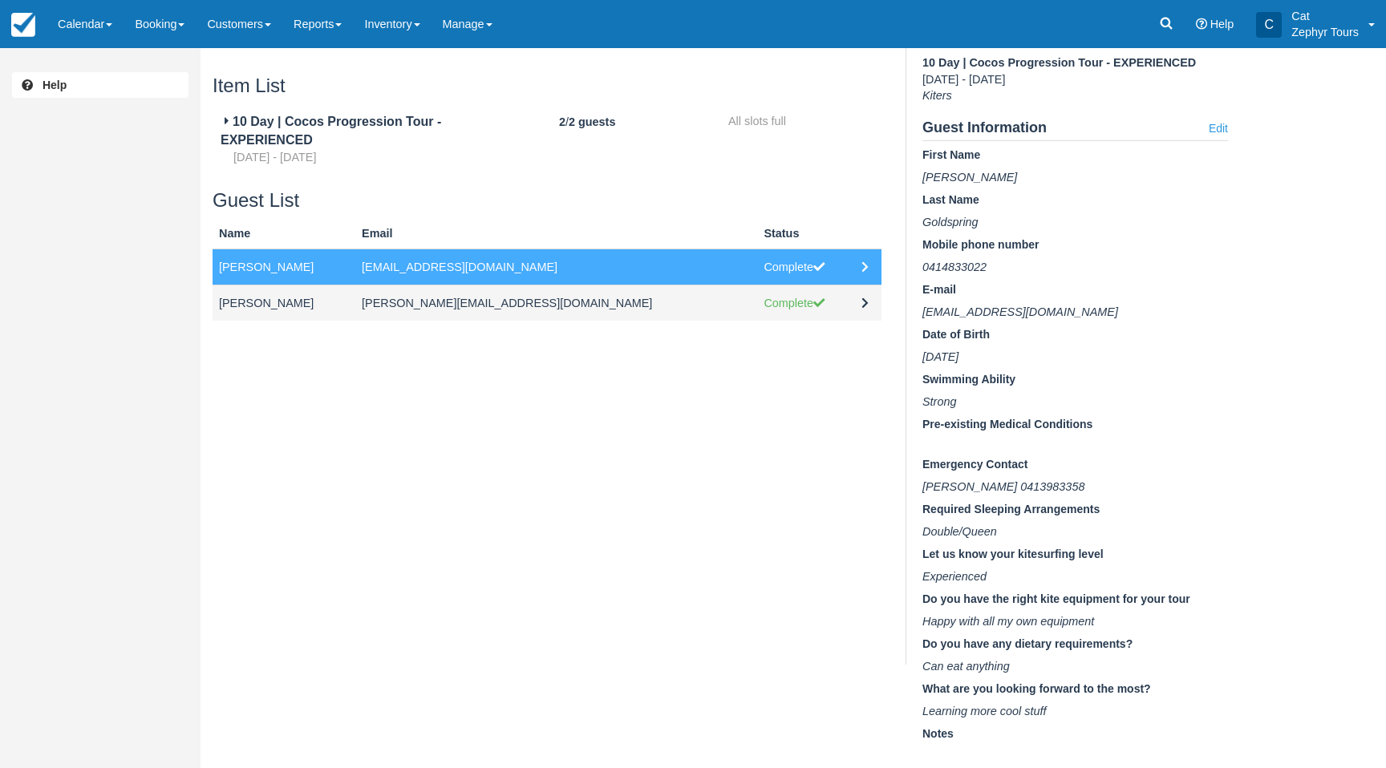
click at [863, 304] on td at bounding box center [868, 303] width 26 height 36
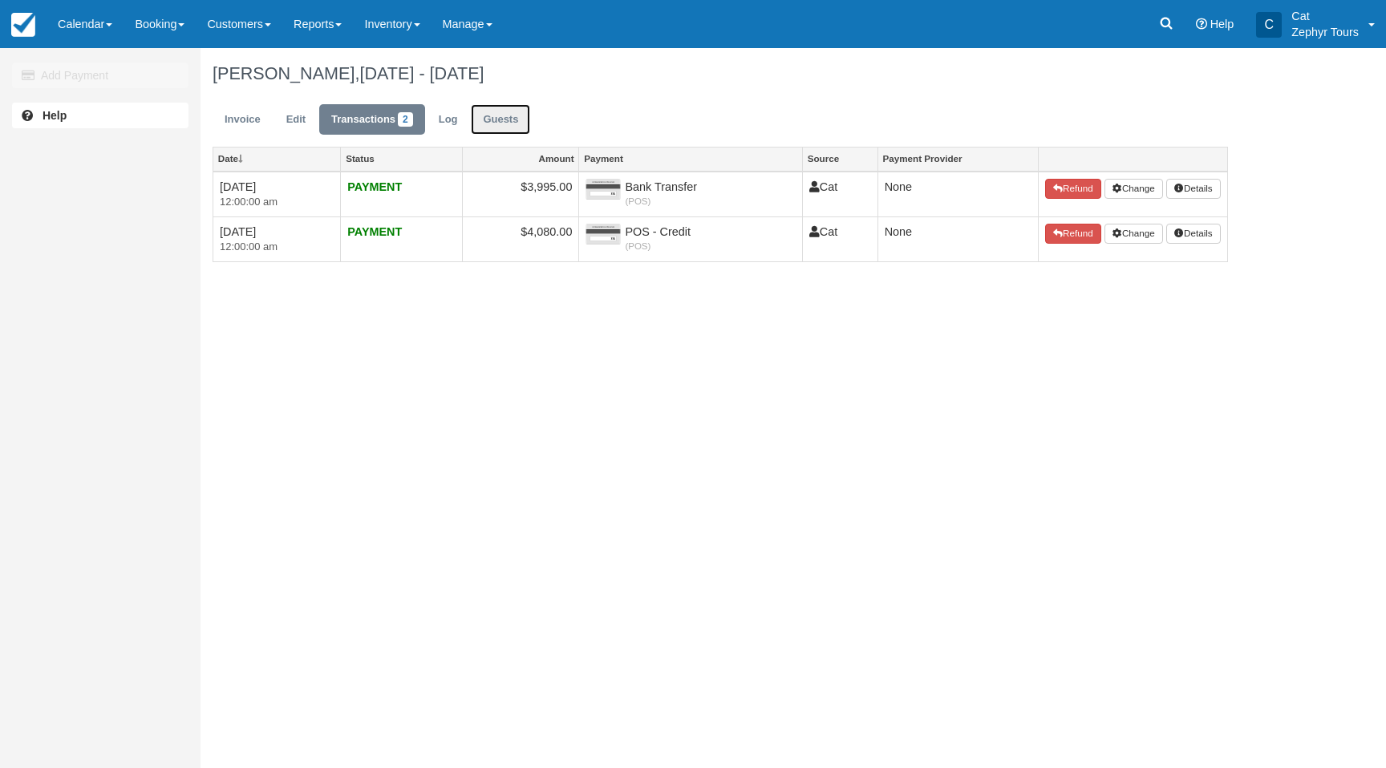
click at [512, 125] on link "Guests" at bounding box center [500, 119] width 59 height 31
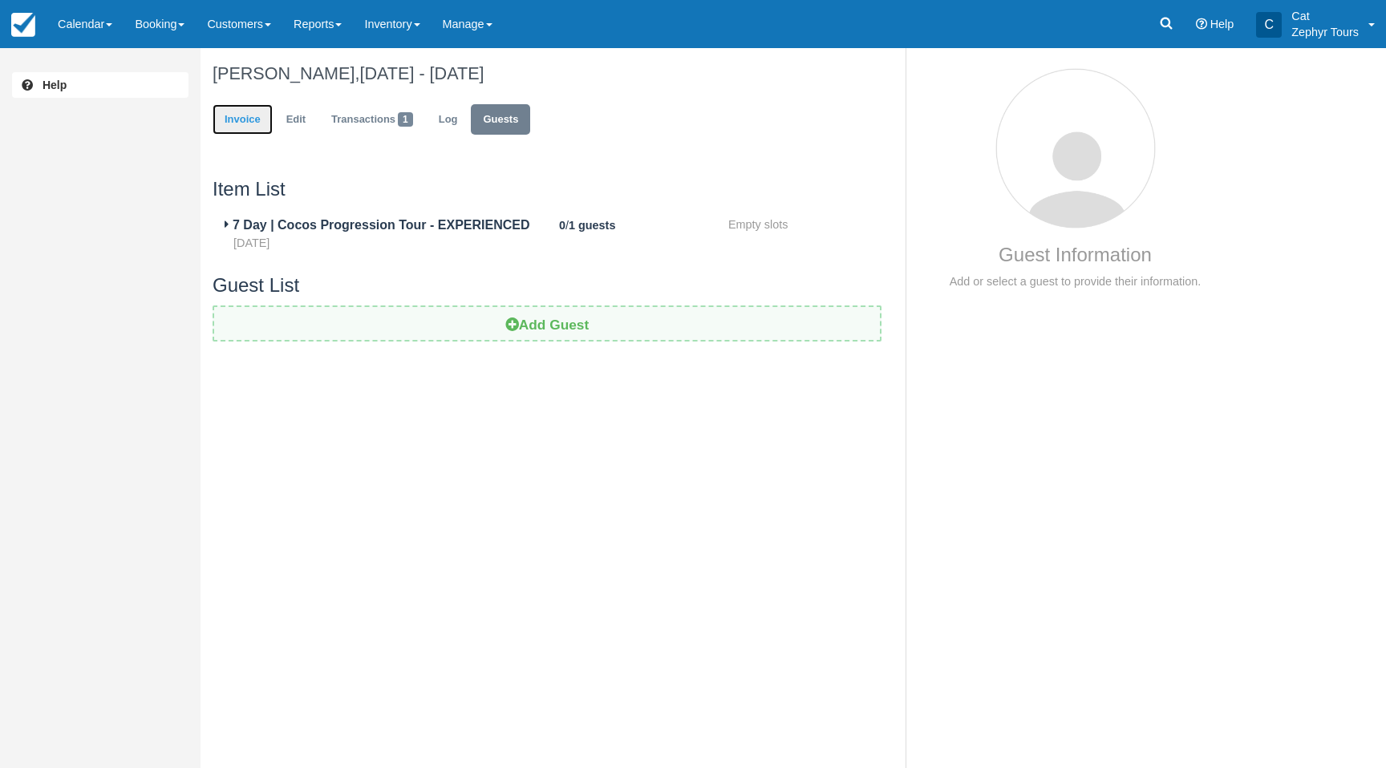
click at [241, 115] on link "Invoice" at bounding box center [242, 119] width 60 height 31
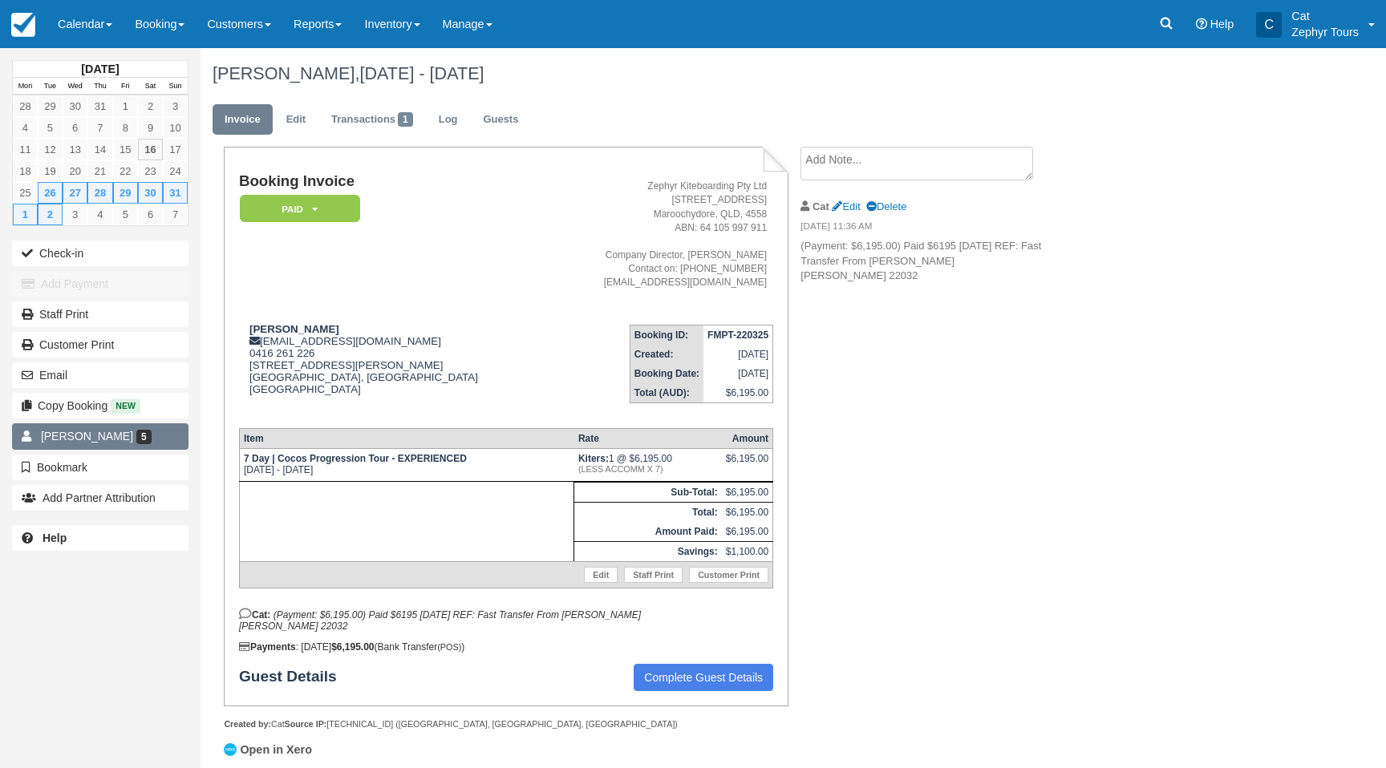
click at [91, 438] on span "[PERSON_NAME]" at bounding box center [87, 436] width 92 height 13
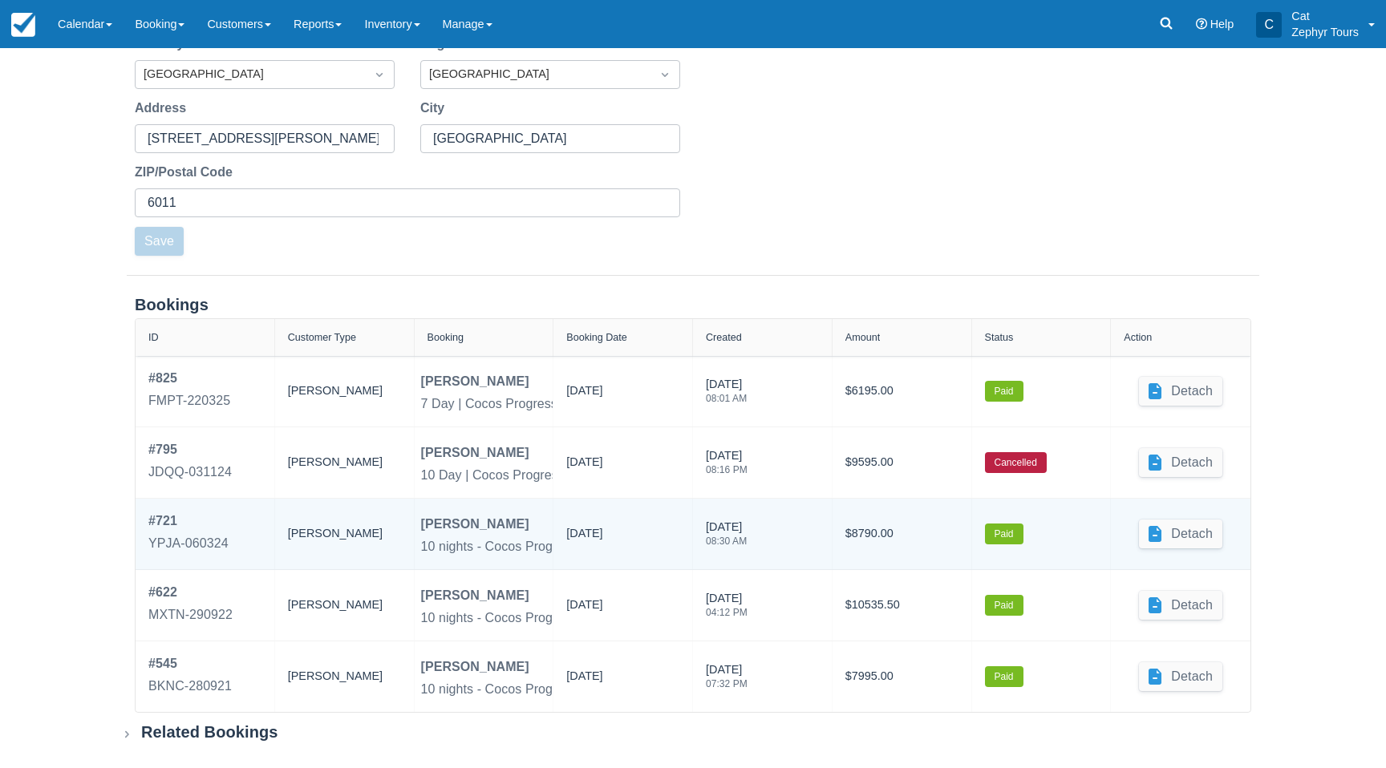
scroll to position [439, 0]
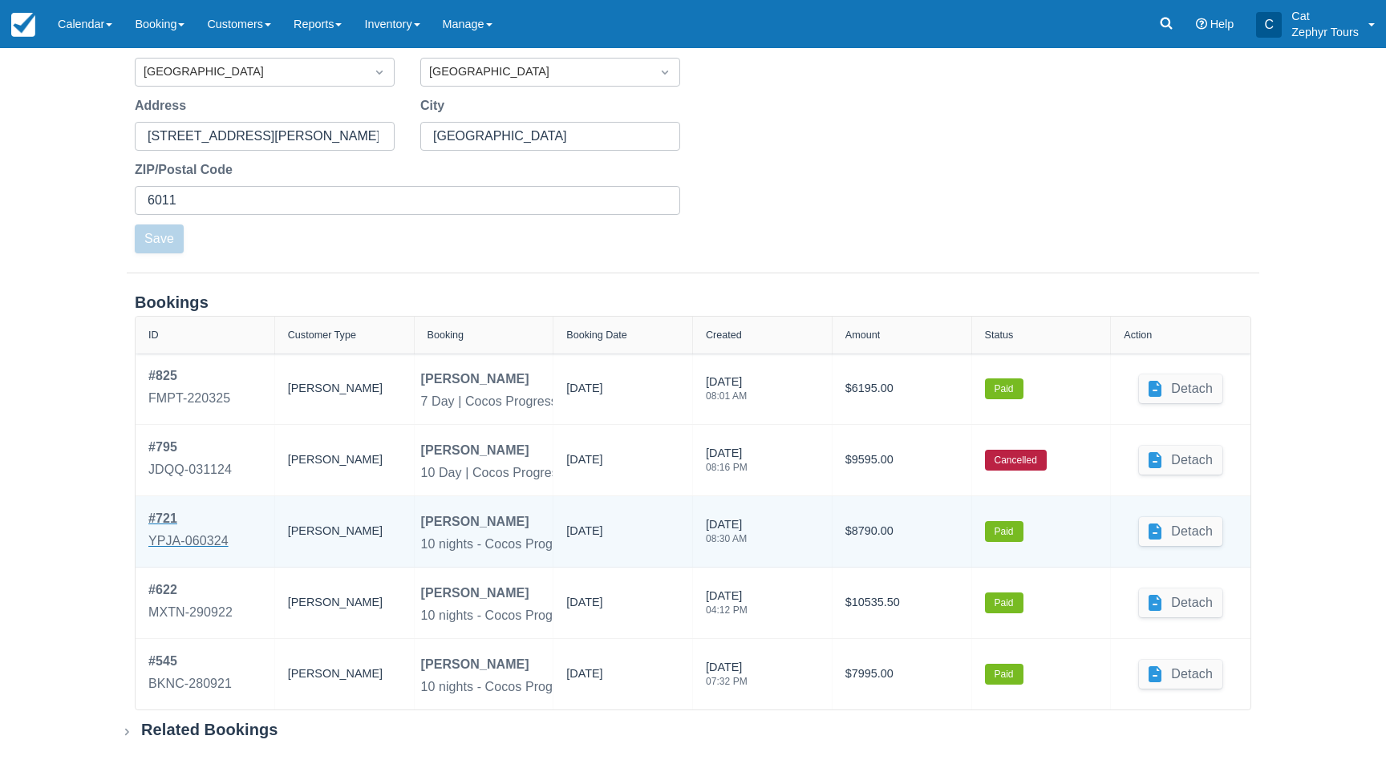
click at [204, 532] on div "YPJA-060324" at bounding box center [188, 541] width 80 height 19
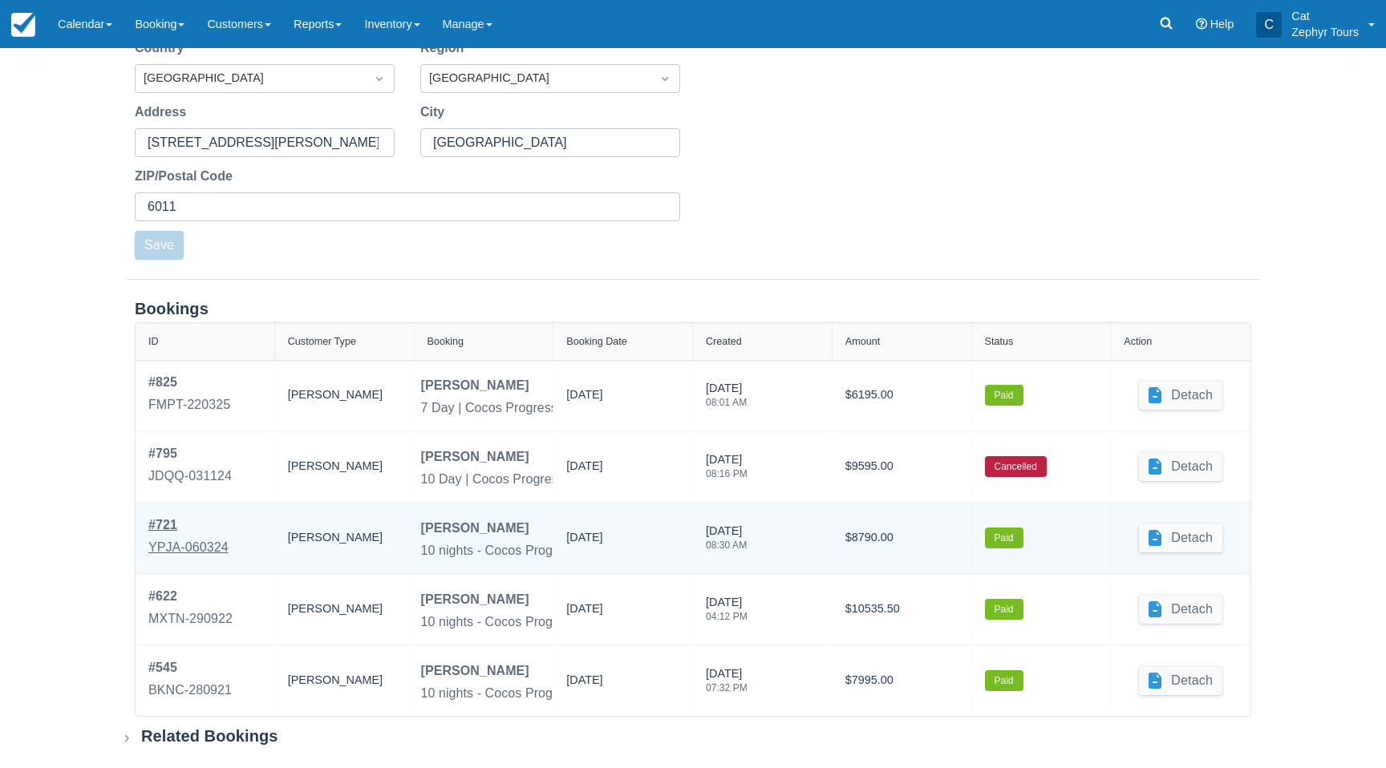
scroll to position [429, 0]
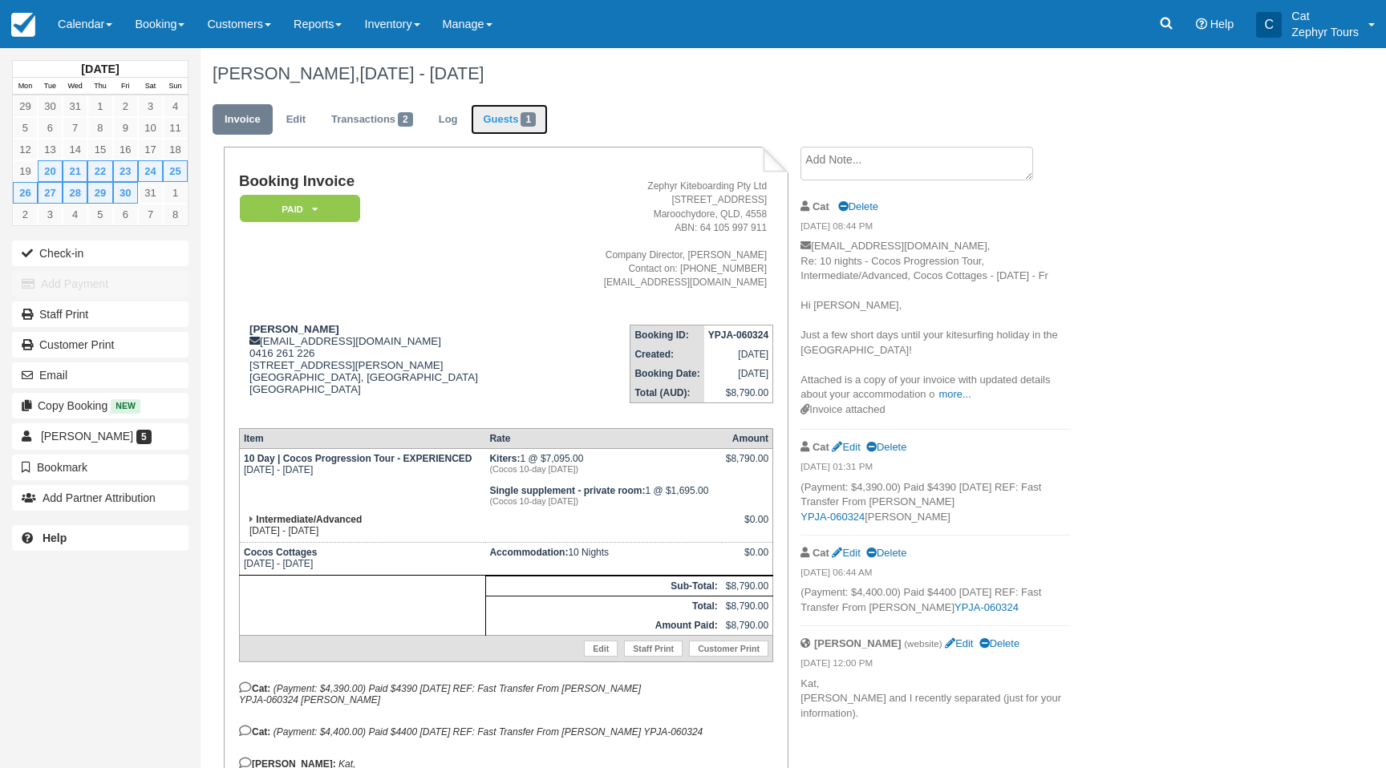
click at [503, 119] on link "Guests 1" at bounding box center [509, 119] width 77 height 31
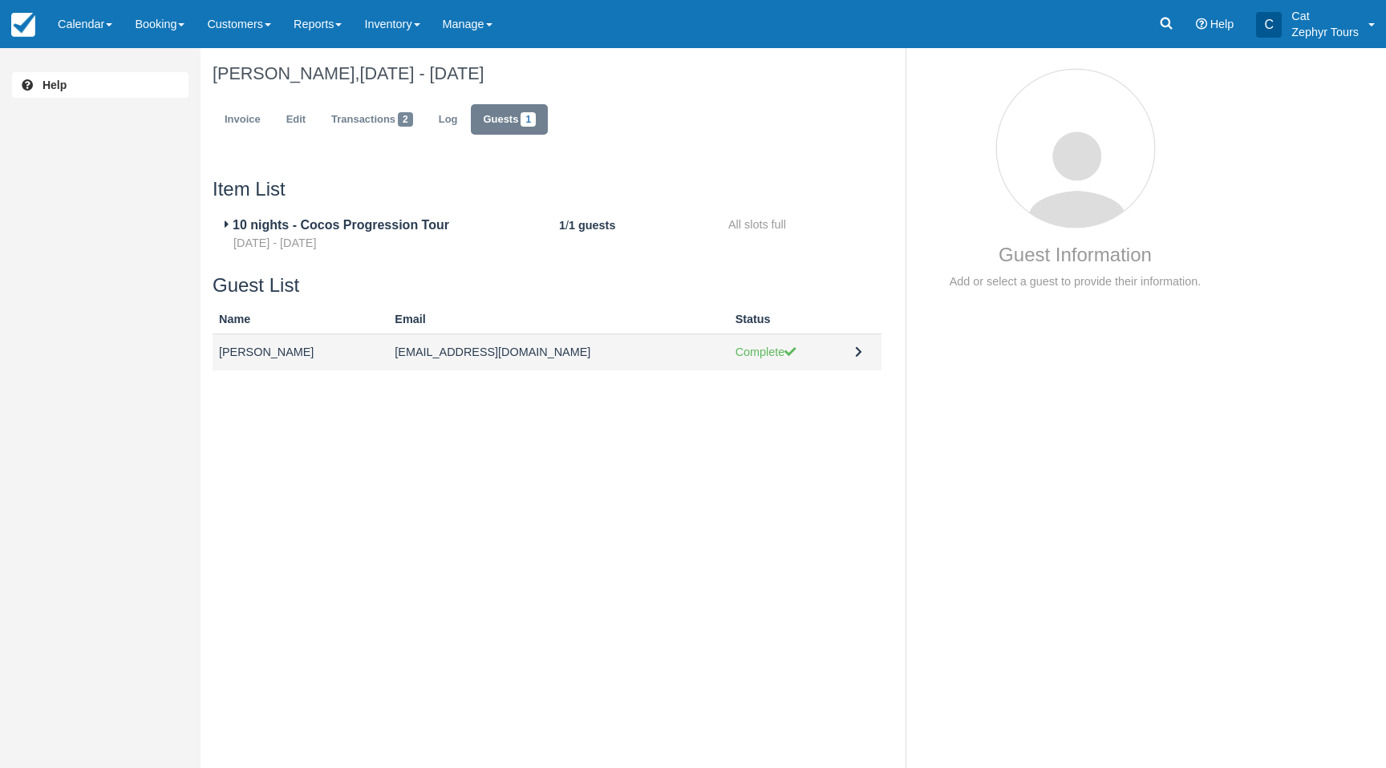
click at [857, 345] on td at bounding box center [864, 352] width 33 height 36
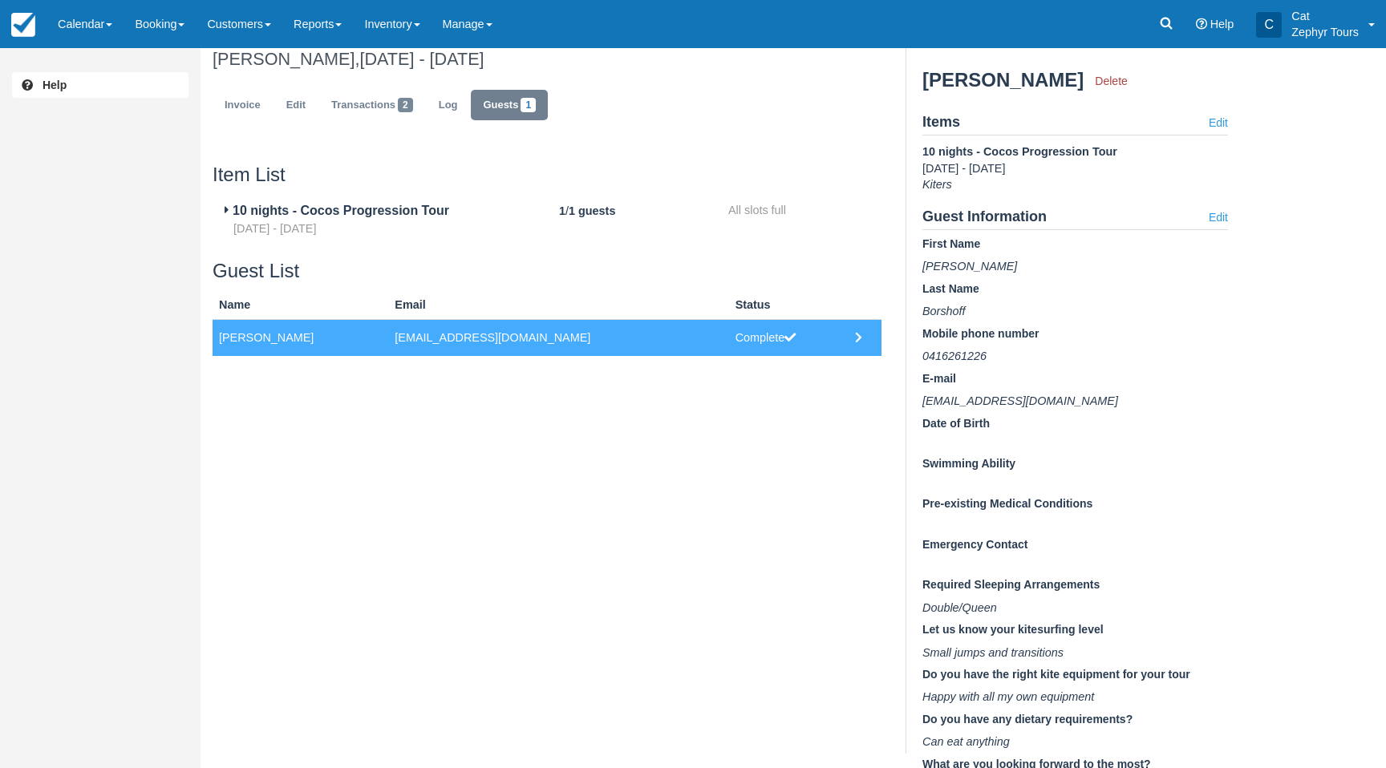
scroll to position [18, 0]
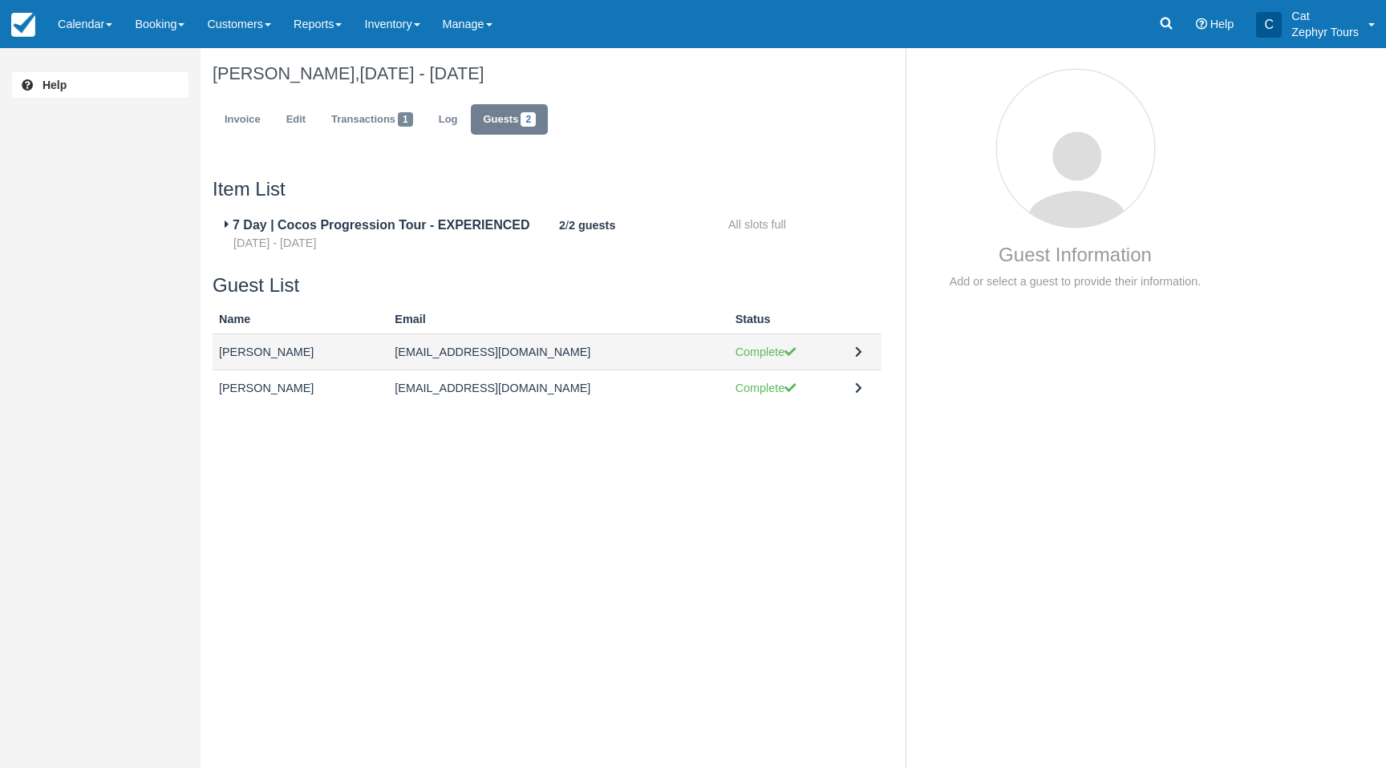
click at [866, 350] on td at bounding box center [864, 352] width 33 height 36
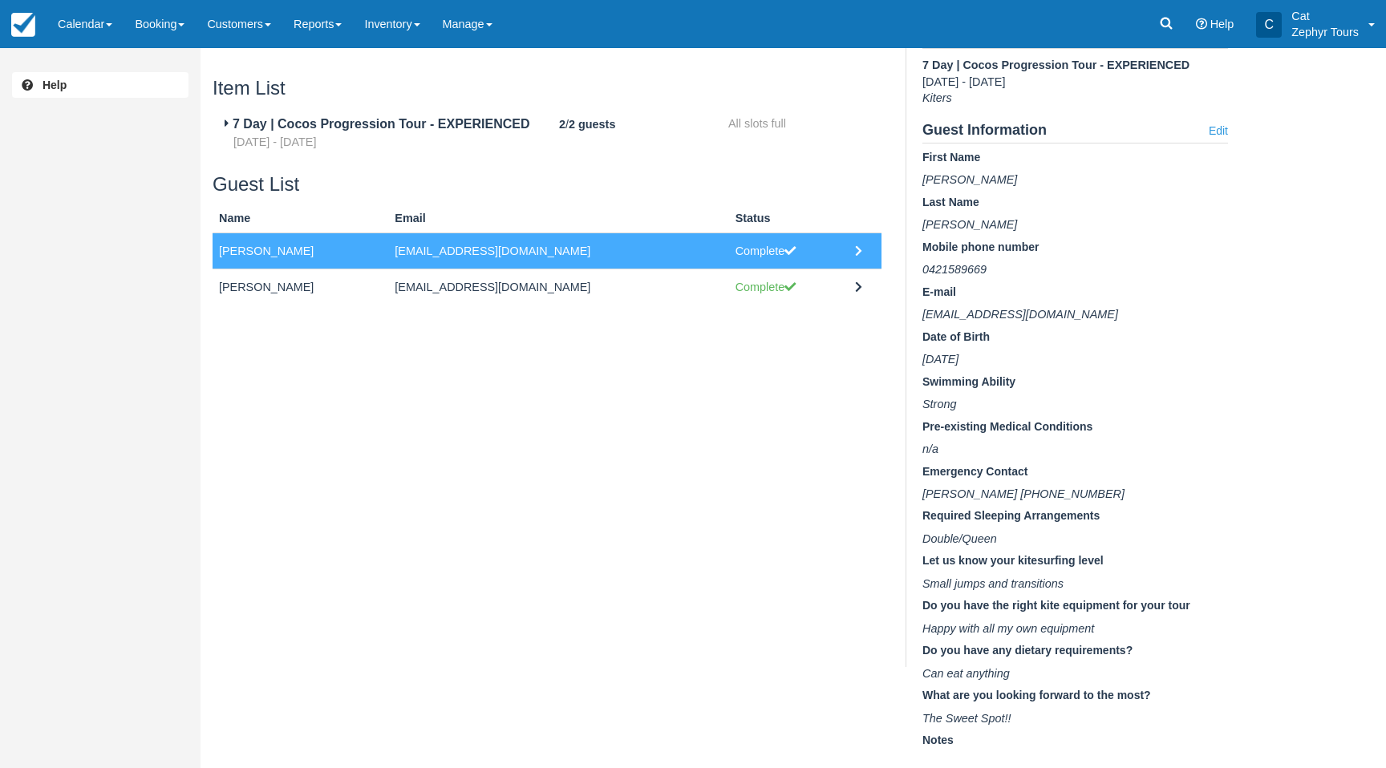
scroll to position [107, 0]
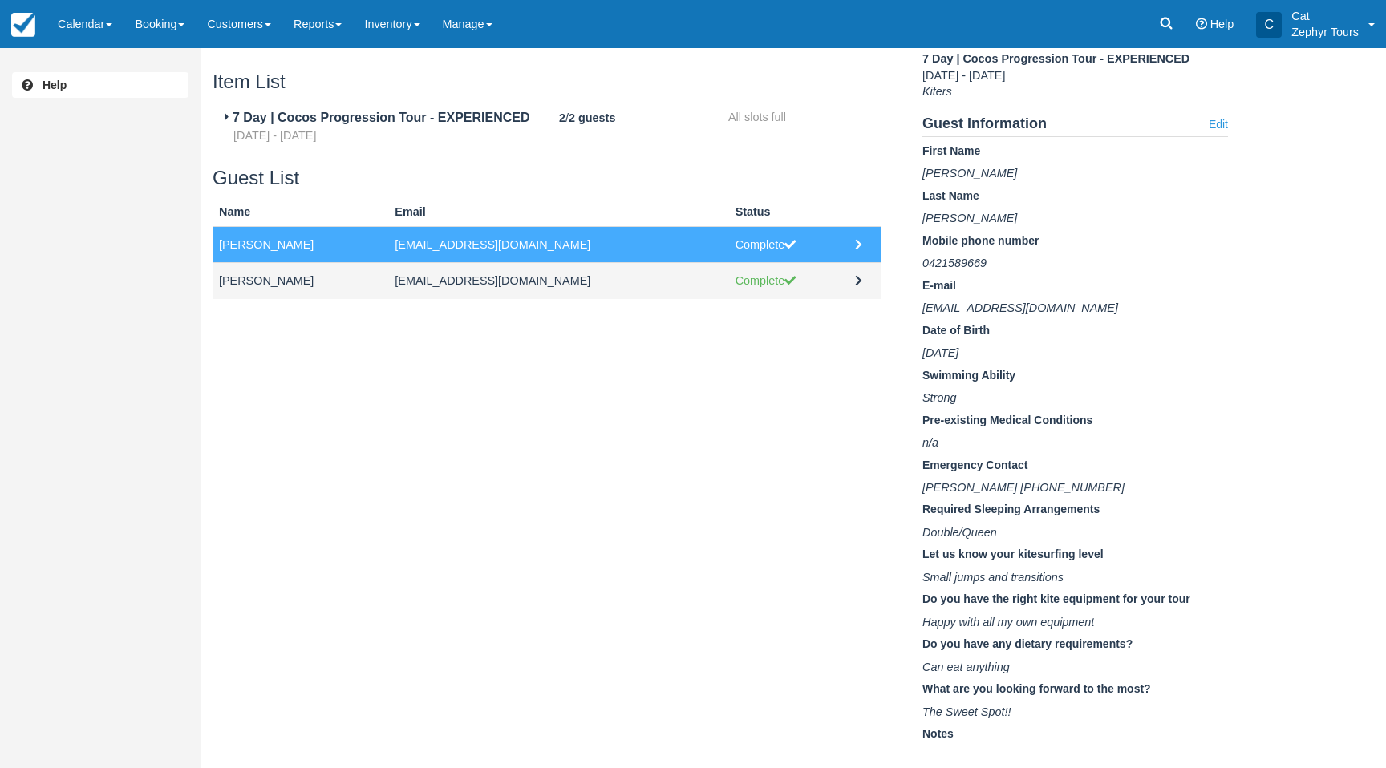
click at [835, 284] on td "Complete" at bounding box center [789, 281] width 120 height 36
